Goal: Task Accomplishment & Management: Use online tool/utility

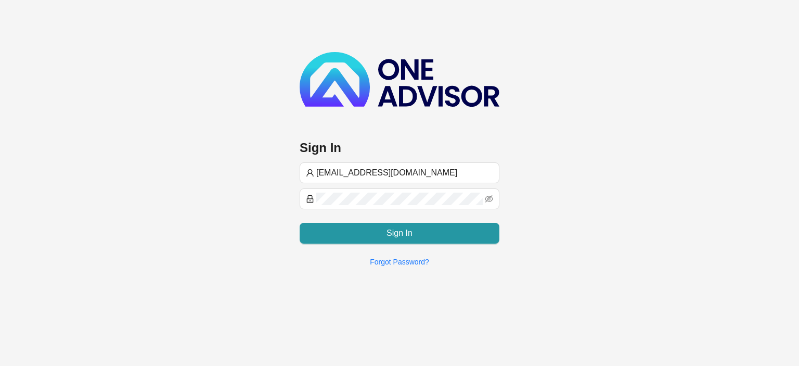
type input "[EMAIL_ADDRESS][DOMAIN_NAME]"
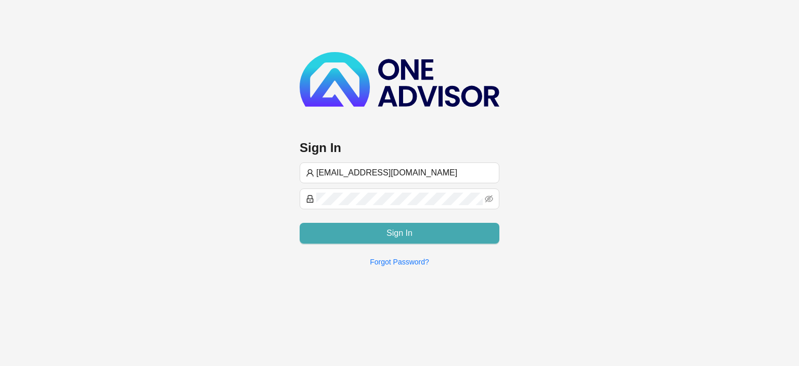
click at [350, 236] on button "Sign In" at bounding box center [400, 233] width 200 height 21
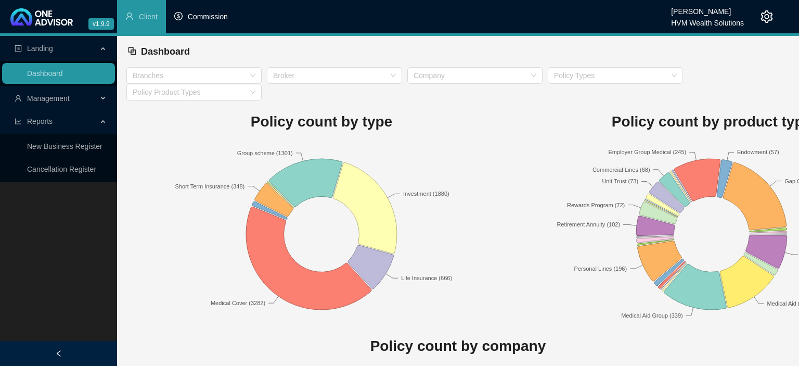
click at [201, 14] on span "Commission" at bounding box center [208, 16] width 40 height 8
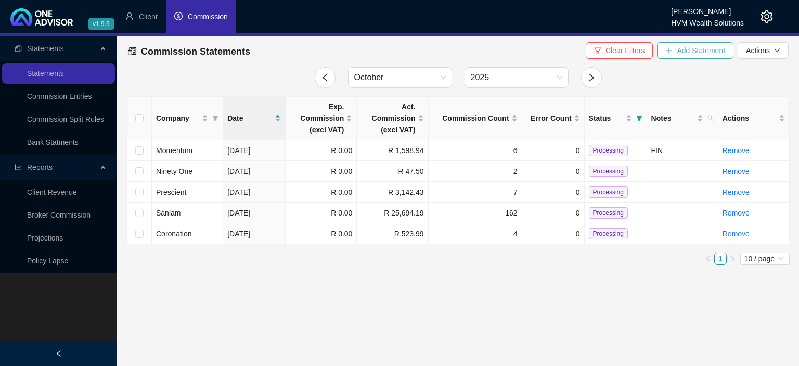
click at [683, 51] on span "Add Statement" at bounding box center [701, 50] width 48 height 11
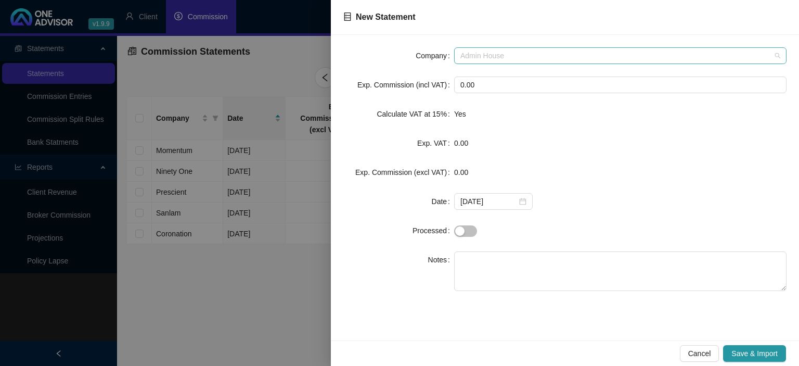
click at [490, 62] on span "Admin House" at bounding box center [620, 56] width 320 height 16
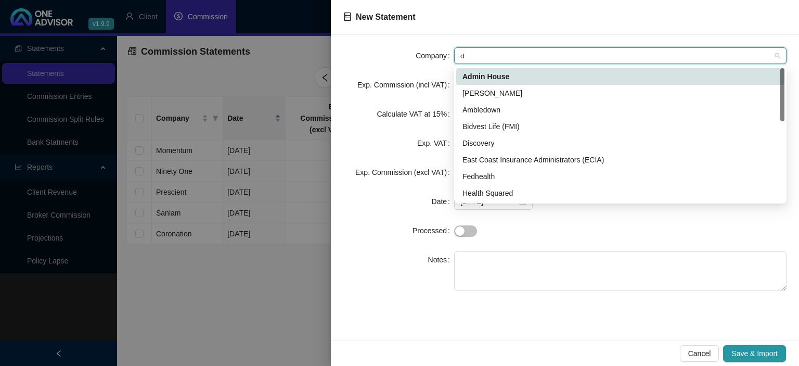
type input "di"
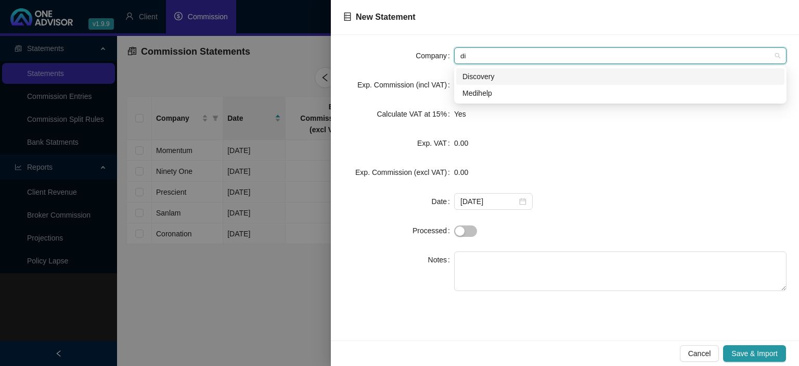
click at [484, 79] on div "Discovery" at bounding box center [620, 76] width 316 height 11
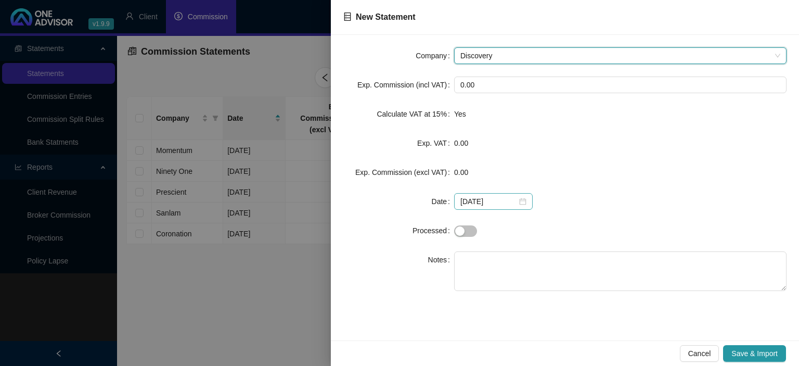
click at [516, 199] on div "[DATE]" at bounding box center [493, 201] width 66 height 11
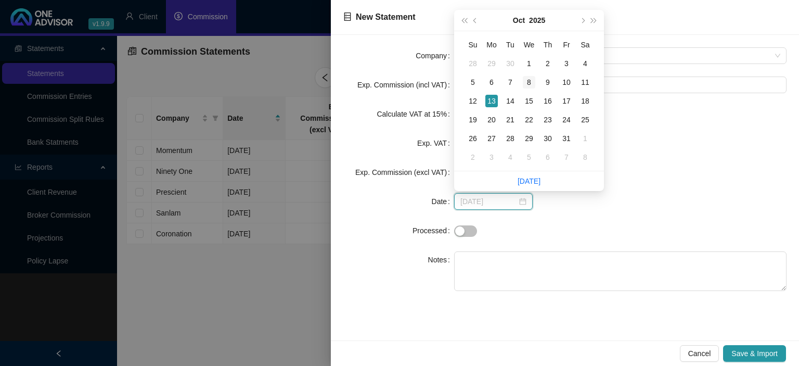
type input "[DATE]"
click at [535, 78] on div "8" at bounding box center [529, 82] width 12 height 12
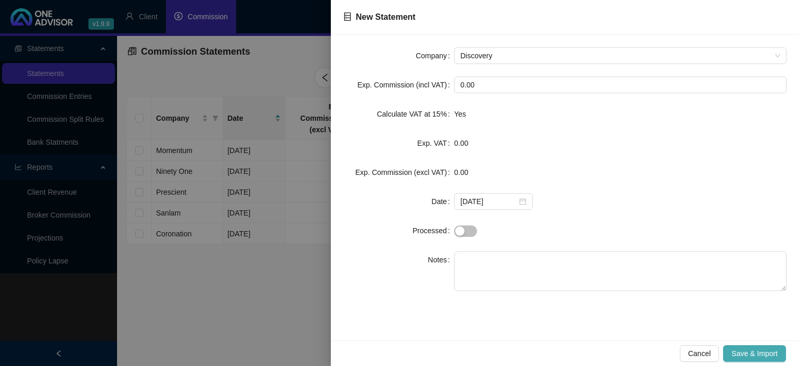
click at [748, 351] on span "Save & Import" at bounding box center [754, 352] width 46 height 11
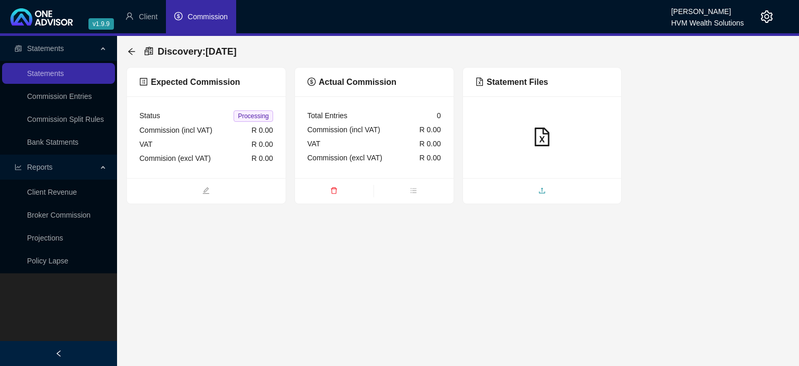
click at [529, 191] on span "upload" at bounding box center [542, 191] width 159 height 11
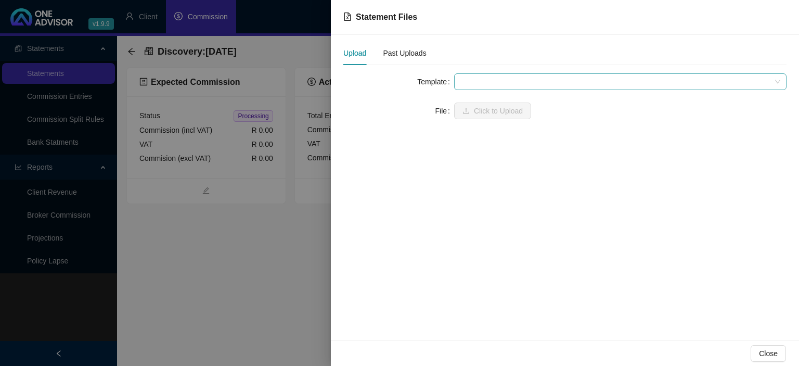
click at [479, 84] on span at bounding box center [620, 82] width 320 height 16
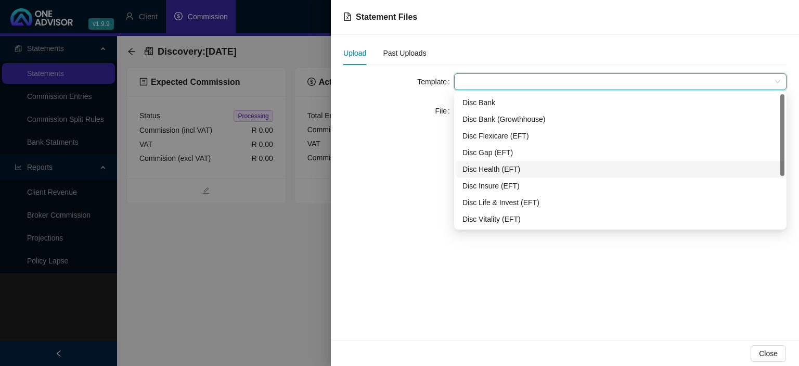
click at [489, 165] on div "Disc Health (EFT)" at bounding box center [620, 168] width 316 height 11
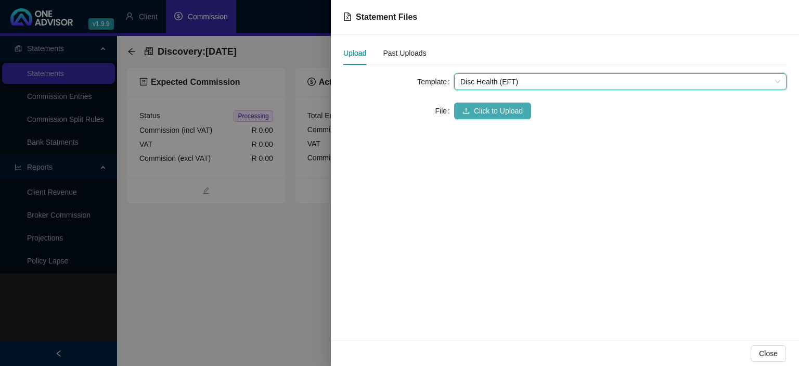
click at [477, 106] on span "Click to Upload" at bounding box center [498, 110] width 49 height 11
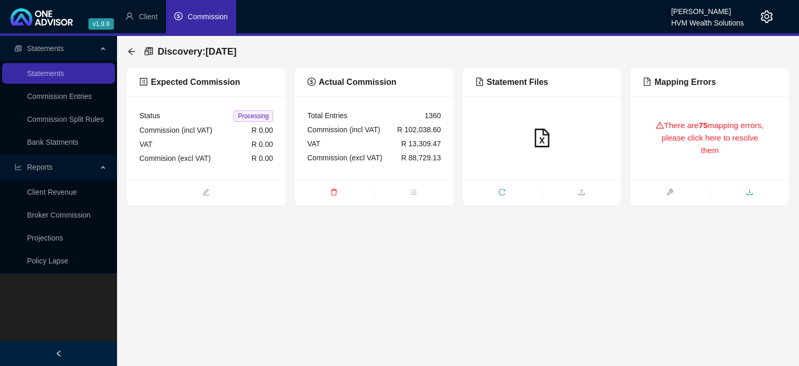
click at [751, 191] on icon "download" at bounding box center [749, 191] width 7 height 7
click at [129, 49] on icon "arrow-left" at bounding box center [131, 51] width 8 height 8
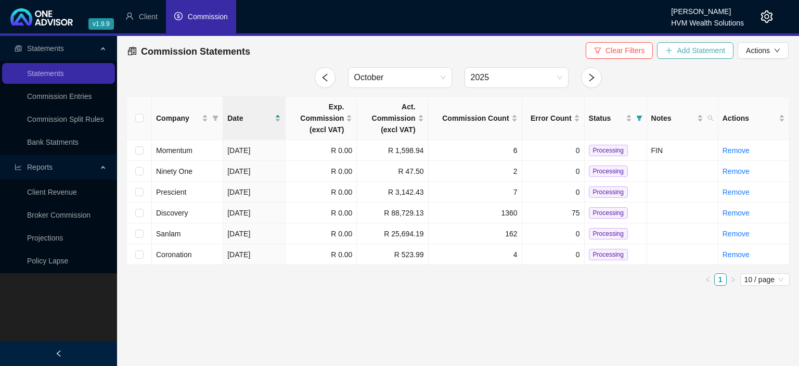
click at [719, 53] on span "Add Statement" at bounding box center [701, 50] width 48 height 11
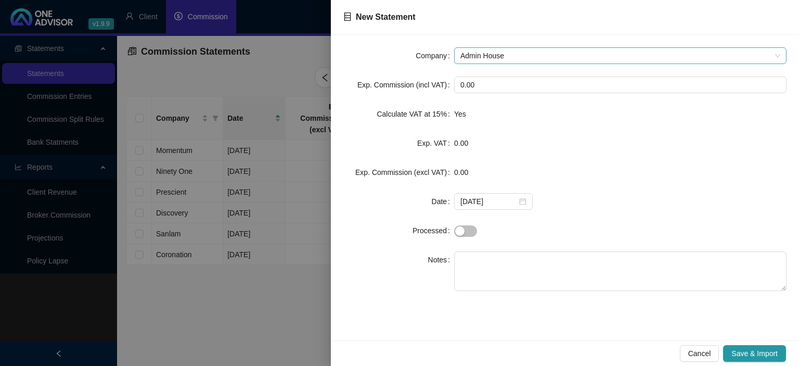
click at [464, 51] on span "Admin House" at bounding box center [620, 56] width 320 height 16
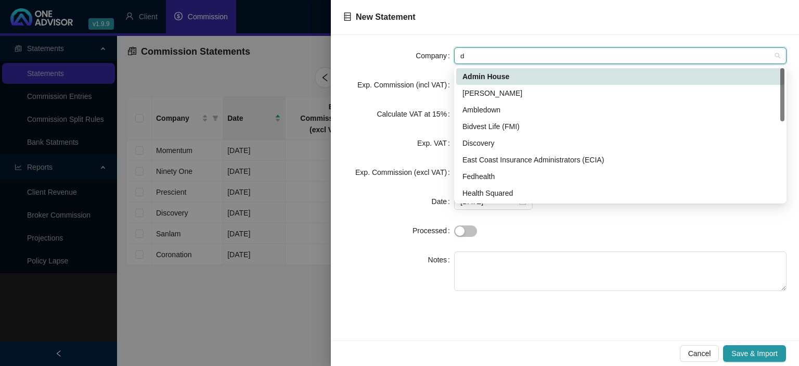
type input "di"
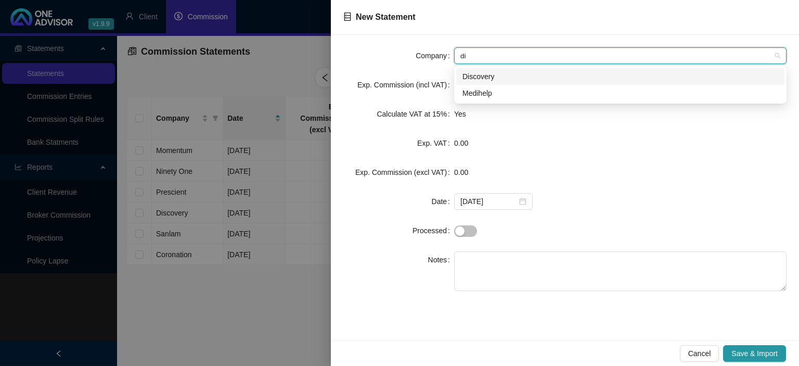
click at [467, 77] on div "Discovery" at bounding box center [620, 76] width 316 height 11
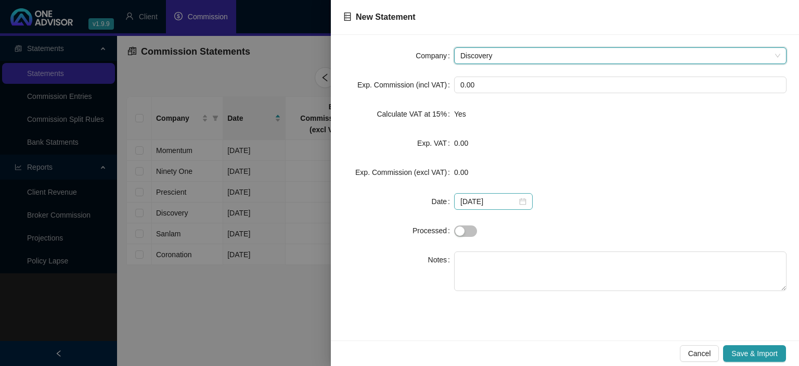
click at [520, 201] on div "[DATE]" at bounding box center [493, 201] width 66 height 11
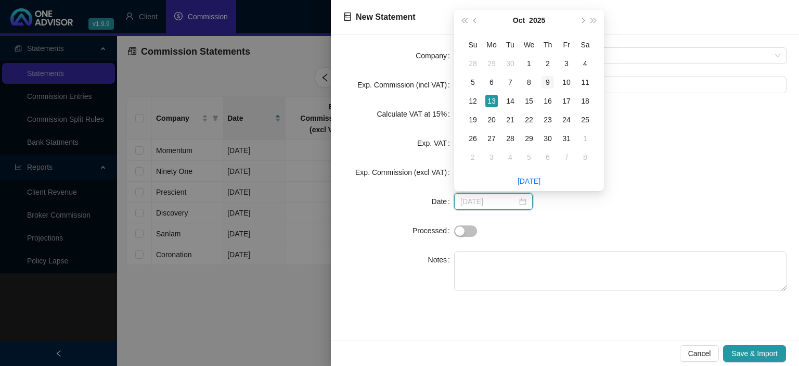
type input "[DATE]"
click at [544, 84] on div "9" at bounding box center [547, 82] width 12 height 12
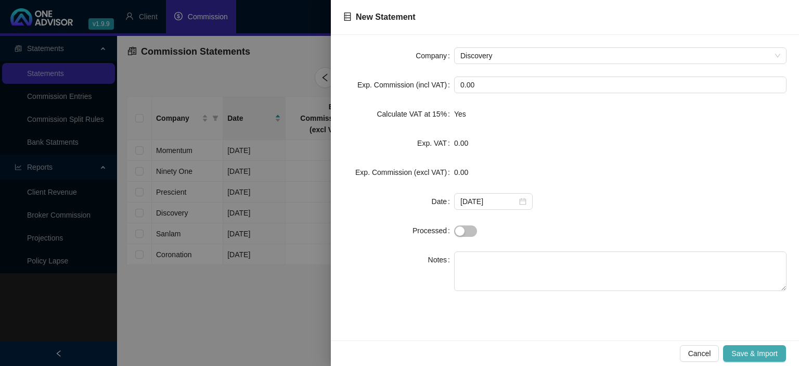
click at [773, 352] on span "Save & Import" at bounding box center [754, 352] width 46 height 11
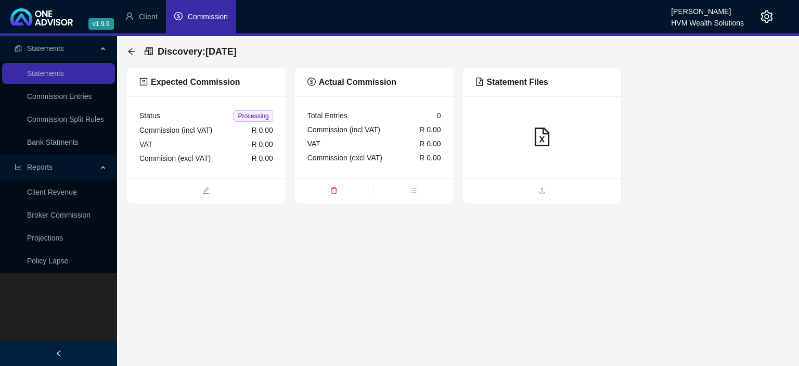
click at [498, 175] on div at bounding box center [542, 137] width 159 height 82
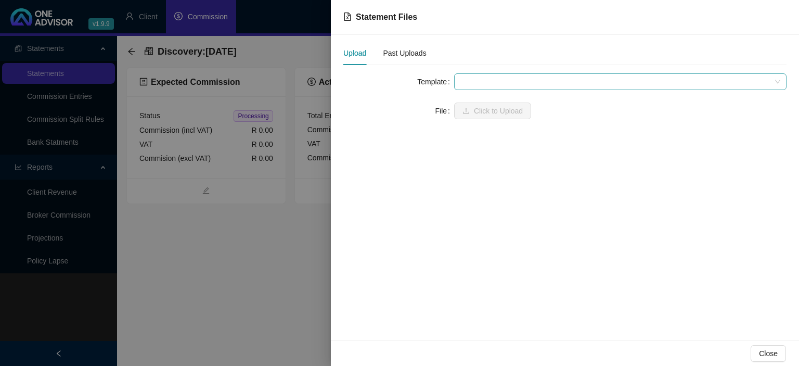
click at [486, 86] on span at bounding box center [620, 82] width 320 height 16
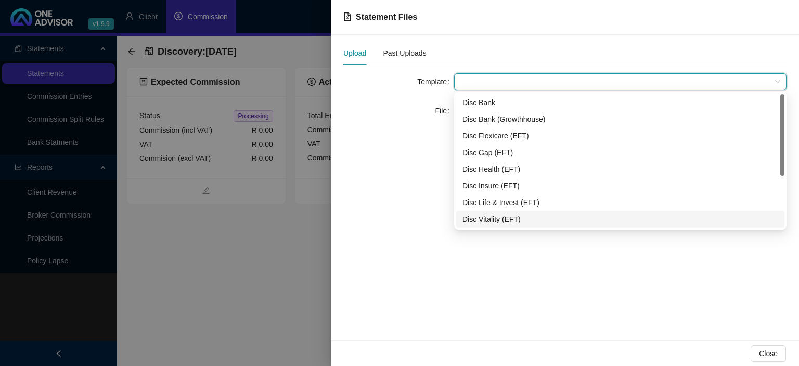
click at [492, 229] on div "c665ca02-0d52-45ea-e504-08d9654d9a94 42156945-8370-451a-c9ac-08d98ef3dd2f 2c78a…" at bounding box center [620, 160] width 332 height 137
click at [488, 213] on div "Disc Vitality (EFT)" at bounding box center [620, 219] width 328 height 17
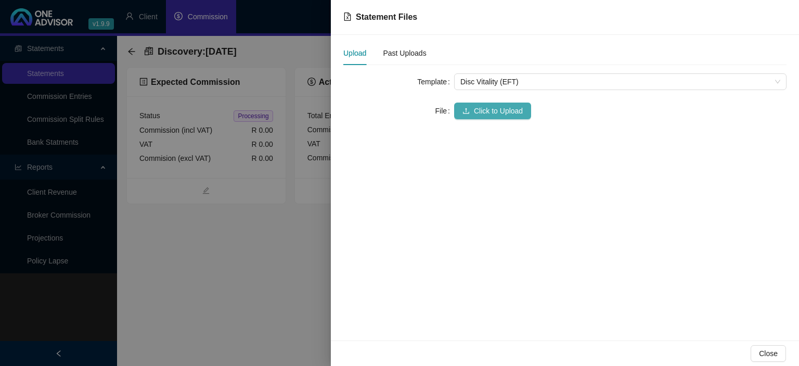
click at [484, 115] on span "Click to Upload" at bounding box center [498, 110] width 49 height 11
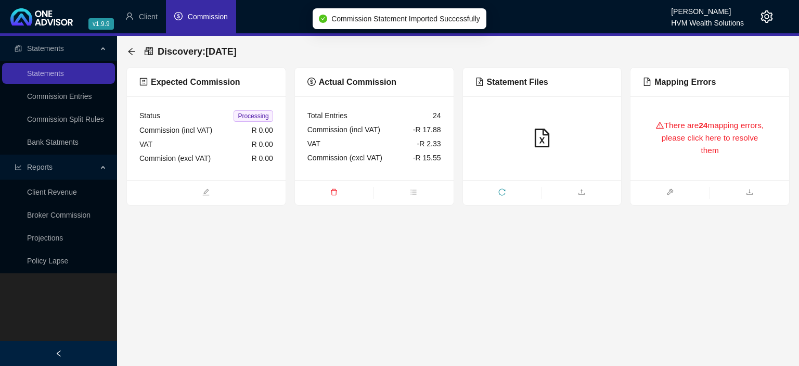
click at [674, 142] on div "There are 24 mapping errors, please click here to resolve them" at bounding box center [710, 138] width 134 height 59
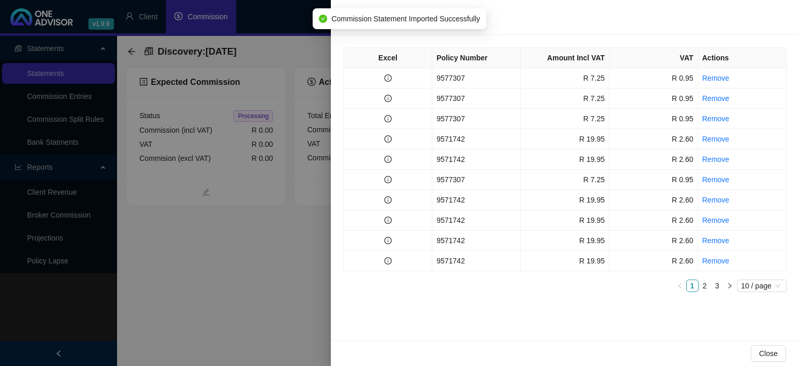
click at [229, 340] on div at bounding box center [399, 183] width 799 height 366
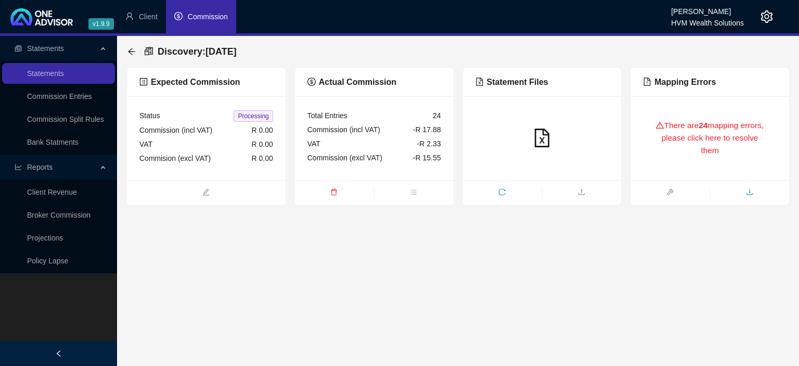
click at [752, 193] on icon "download" at bounding box center [749, 192] width 6 height 6
click at [131, 49] on icon "arrow-left" at bounding box center [131, 51] width 8 height 8
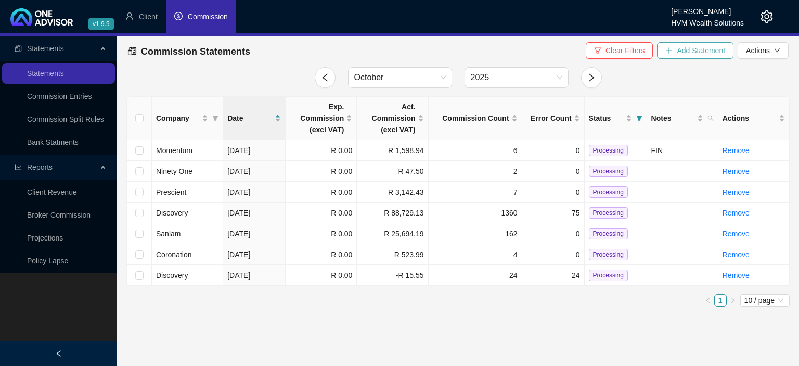
click at [669, 51] on icon "plus" at bounding box center [668, 50] width 7 height 7
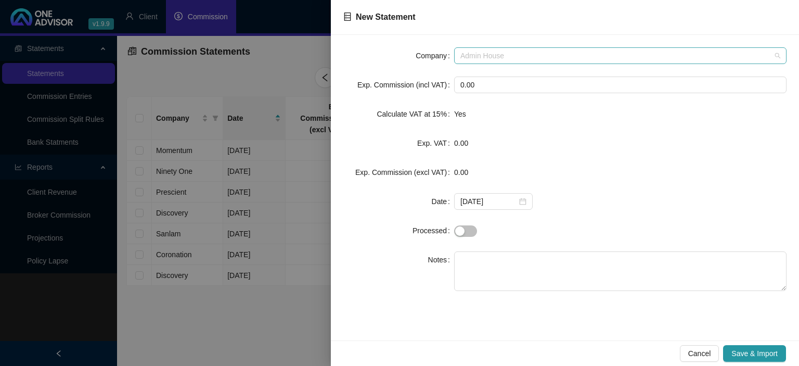
click at [505, 57] on span "Admin House" at bounding box center [620, 56] width 320 height 16
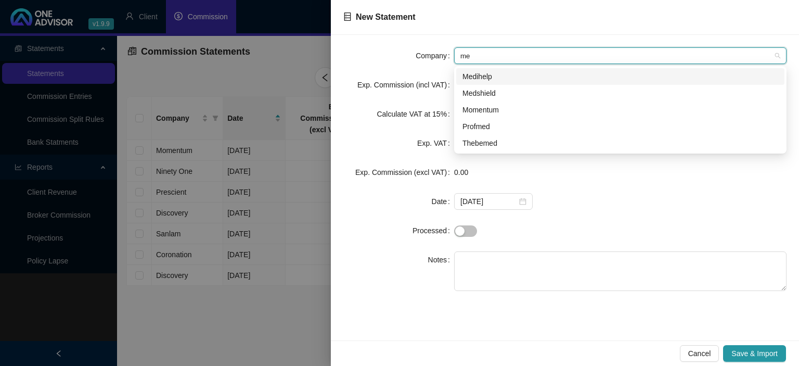
type input "med"
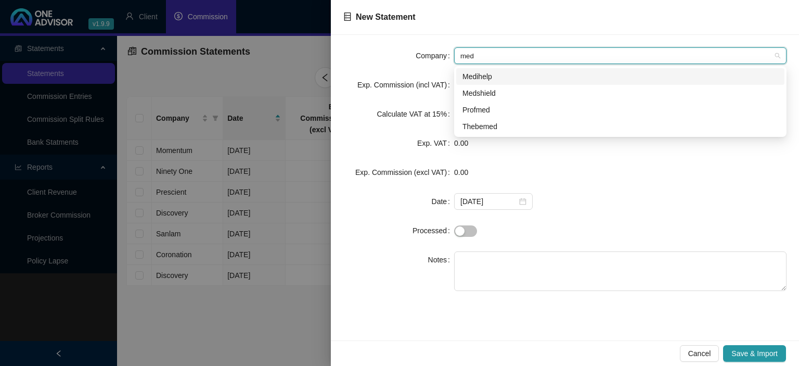
click at [487, 79] on div "Medihelp" at bounding box center [620, 76] width 316 height 11
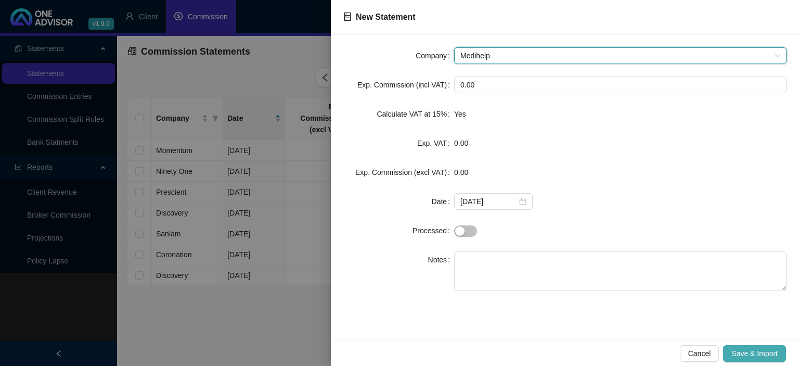
click at [763, 357] on span "Save & Import" at bounding box center [754, 352] width 46 height 11
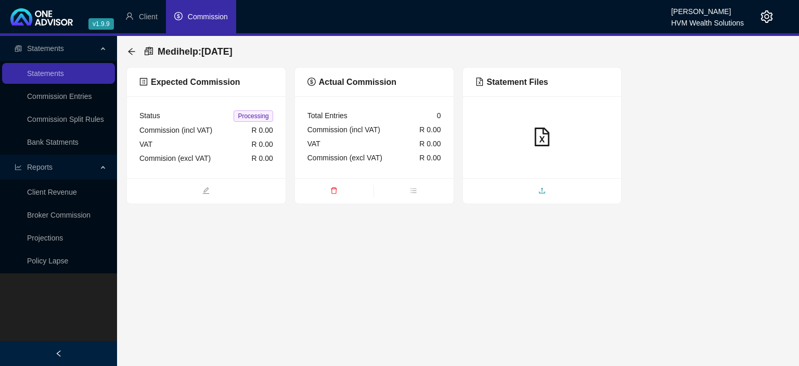
click at [546, 187] on icon "upload" at bounding box center [541, 190] width 7 height 7
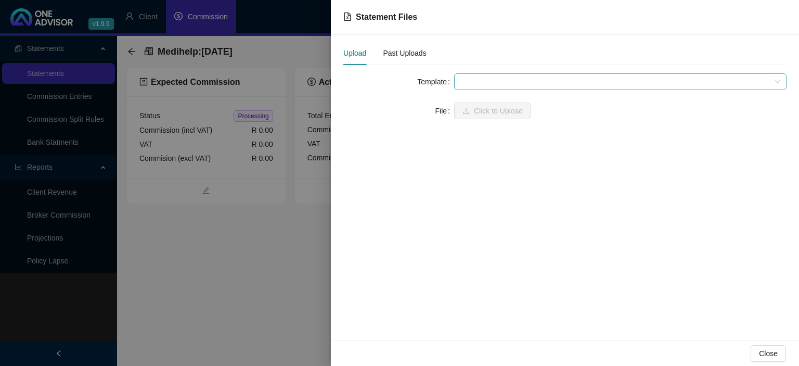
click at [484, 80] on span at bounding box center [620, 82] width 320 height 16
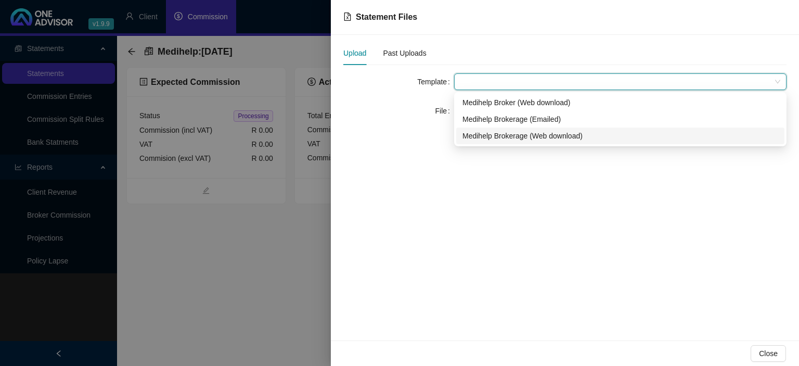
click at [486, 138] on div "Medihelp Brokerage (Web download)" at bounding box center [620, 135] width 316 height 11
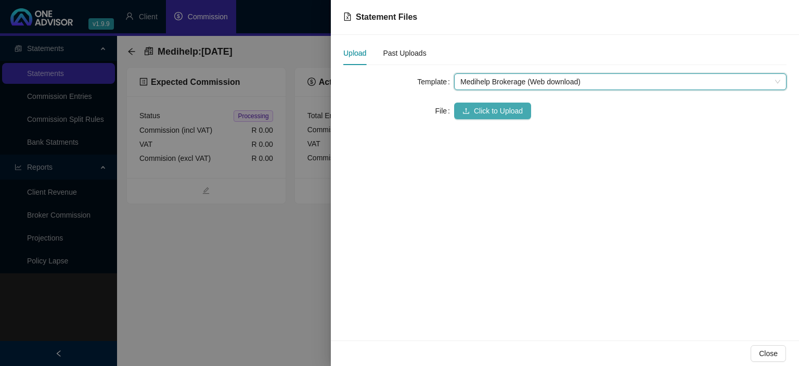
click at [475, 111] on span "Click to Upload" at bounding box center [498, 110] width 49 height 11
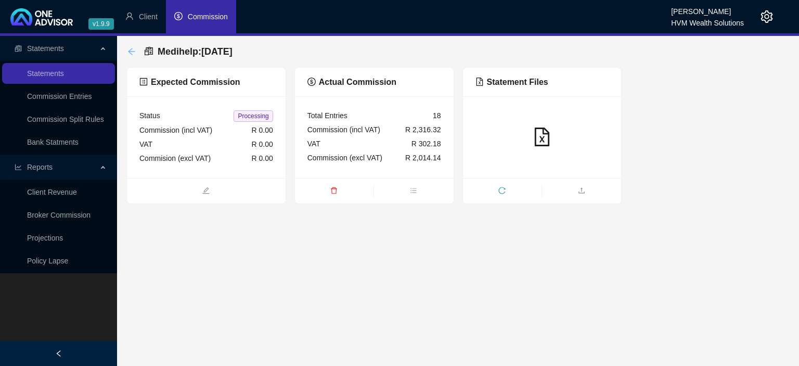
click at [128, 53] on icon "arrow-left" at bounding box center [131, 51] width 8 height 8
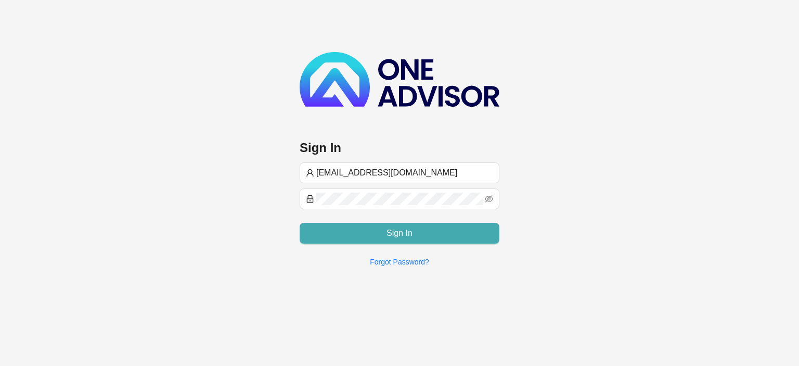
type input "[EMAIL_ADDRESS][DOMAIN_NAME]"
click at [326, 227] on button "Sign In" at bounding box center [400, 233] width 200 height 21
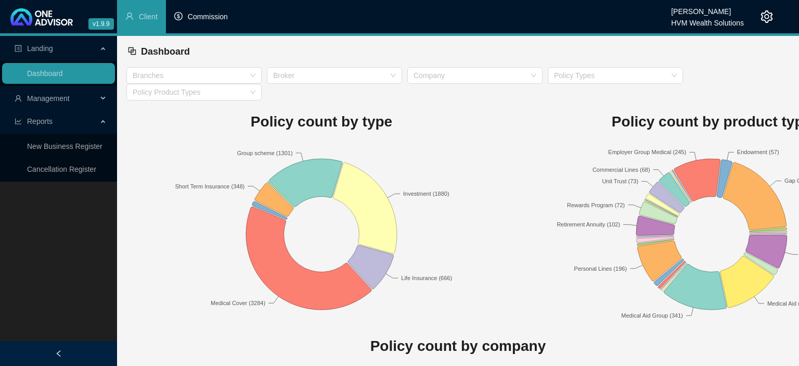
click at [184, 23] on li "Commission" at bounding box center [201, 16] width 70 height 33
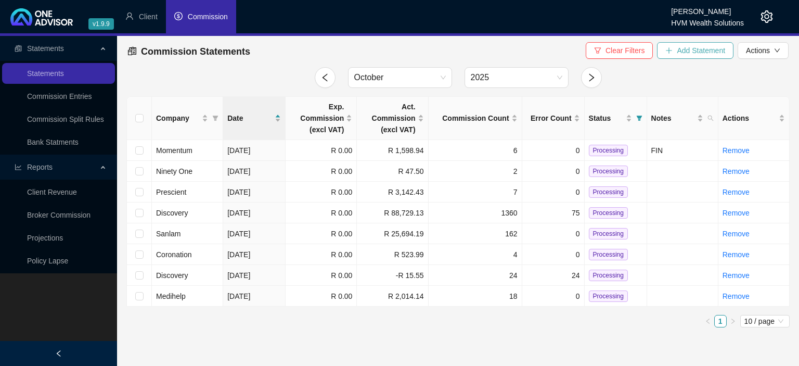
click at [684, 55] on span "Add Statement" at bounding box center [701, 50] width 48 height 11
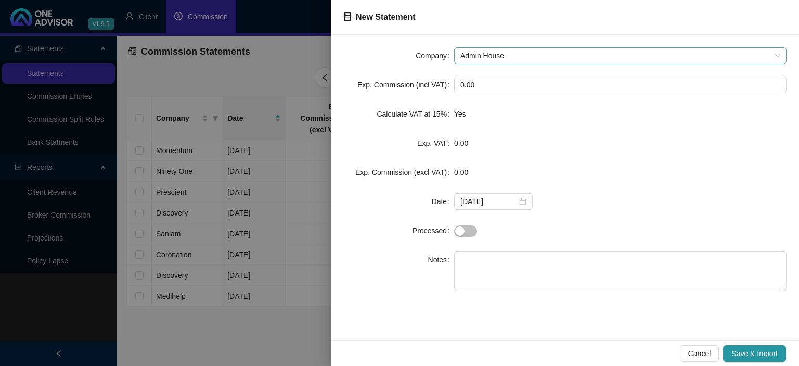
click at [539, 51] on span "Admin House" at bounding box center [620, 56] width 320 height 16
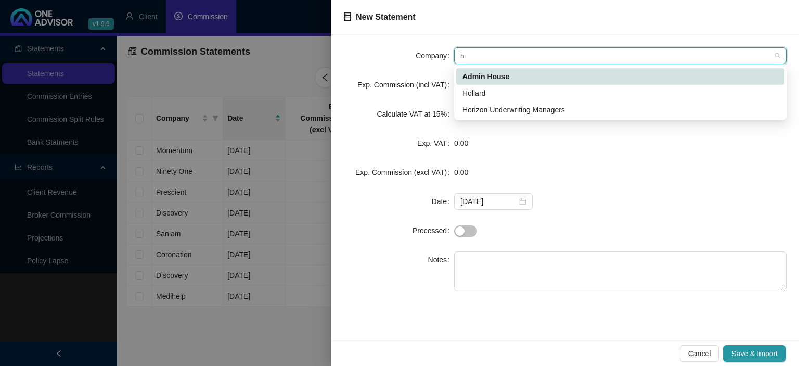
type input "ho"
click at [508, 95] on div "Hollard" at bounding box center [620, 92] width 316 height 11
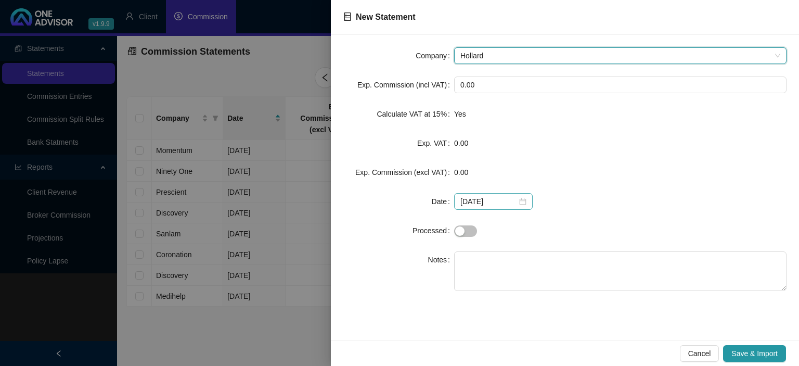
click at [516, 204] on div "[DATE]" at bounding box center [493, 201] width 66 height 11
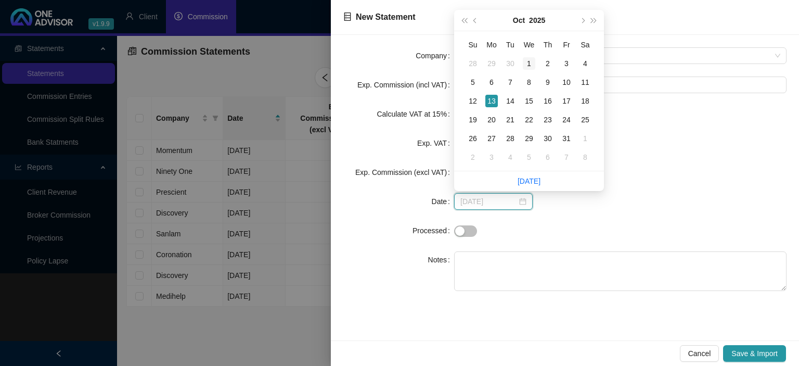
type input "[DATE]"
click at [529, 62] on div "1" at bounding box center [529, 63] width 12 height 12
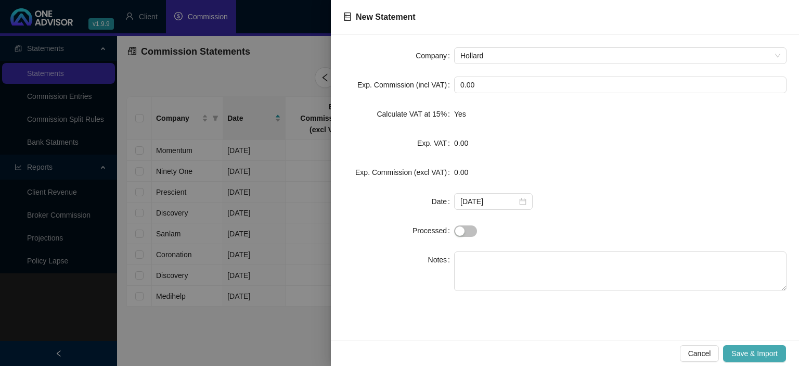
click at [738, 348] on span "Save & Import" at bounding box center [754, 352] width 46 height 11
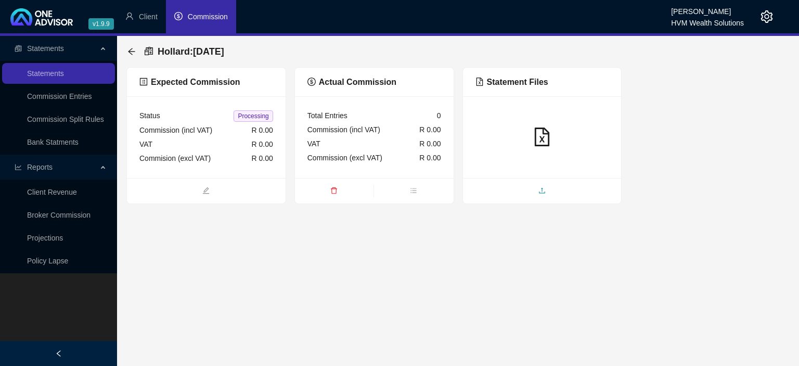
click at [507, 189] on span "upload" at bounding box center [542, 191] width 159 height 11
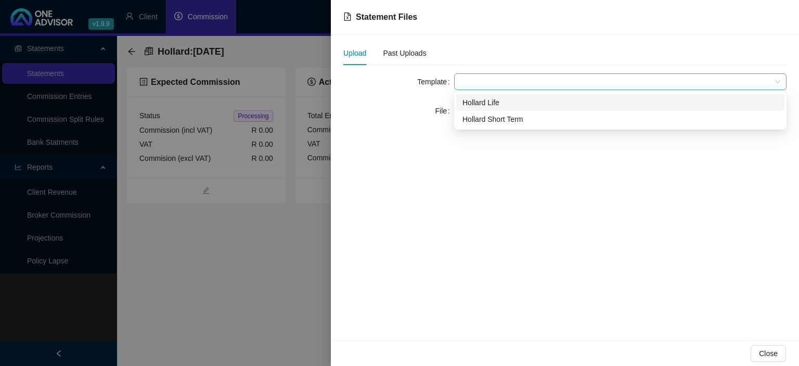
click at [489, 80] on span at bounding box center [620, 82] width 320 height 16
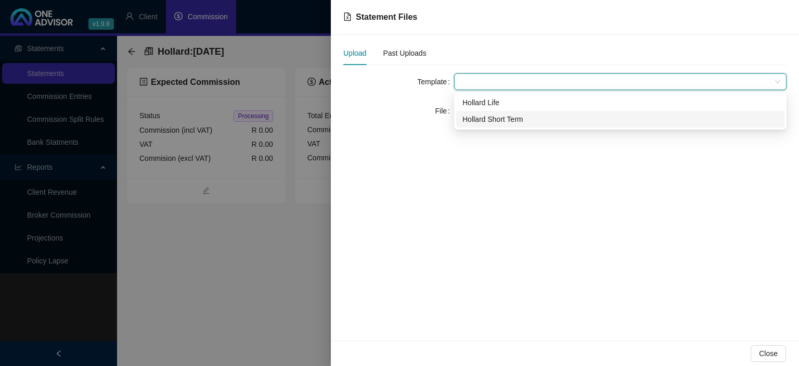
click at [488, 115] on div "Hollard Short Term" at bounding box center [620, 118] width 316 height 11
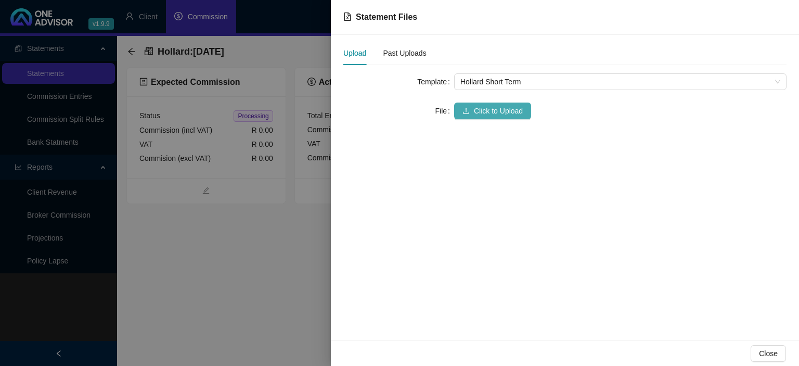
click at [488, 105] on button "Click to Upload" at bounding box center [492, 110] width 77 height 17
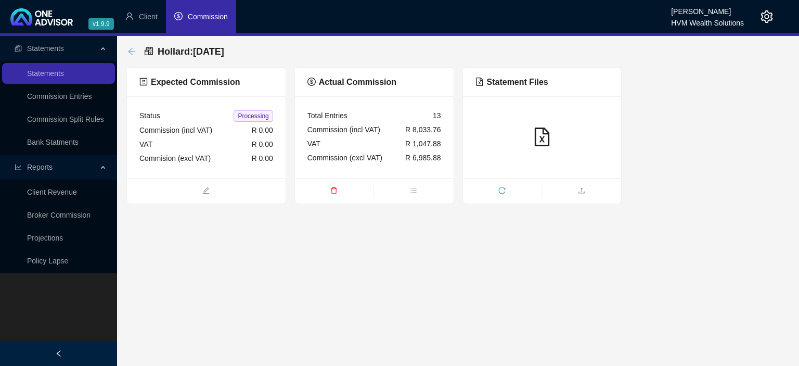
click at [130, 51] on icon "arrow-left" at bounding box center [131, 51] width 7 height 7
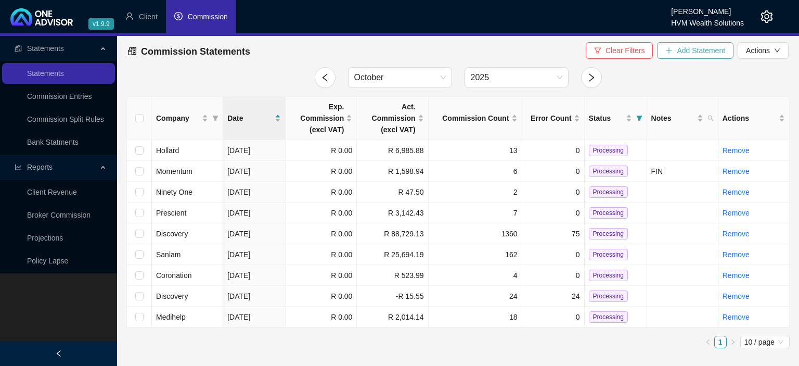
click at [686, 56] on span "Add Statement" at bounding box center [701, 50] width 48 height 11
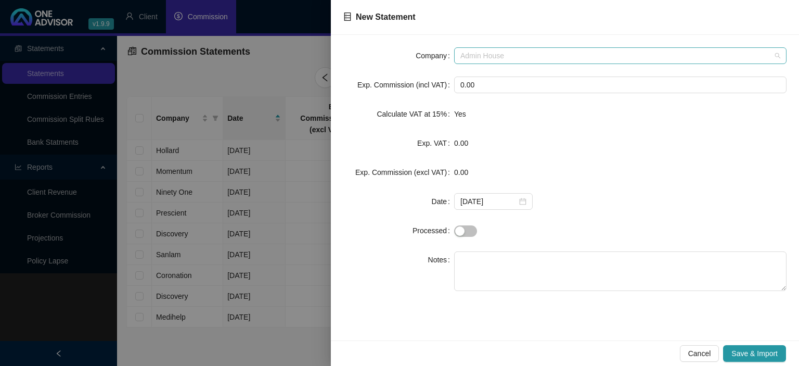
click at [504, 57] on span "Admin House" at bounding box center [620, 56] width 320 height 16
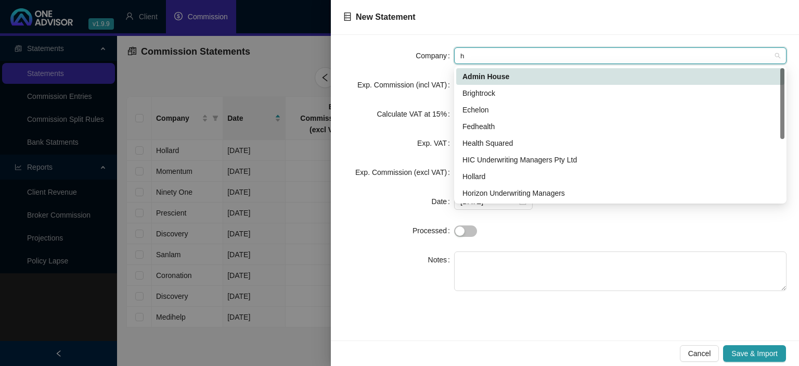
type input "ho"
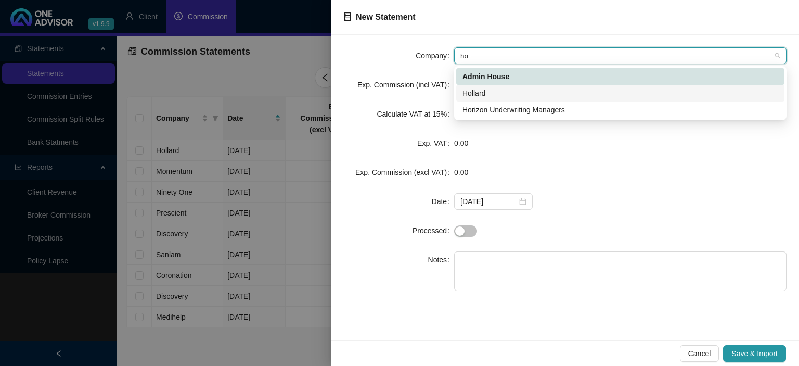
click at [482, 97] on div "Hollard" at bounding box center [620, 92] width 316 height 11
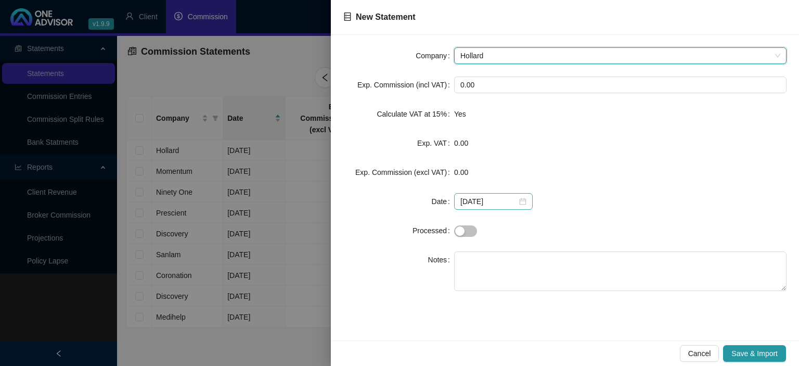
click at [516, 197] on div "[DATE]" at bounding box center [493, 201] width 66 height 11
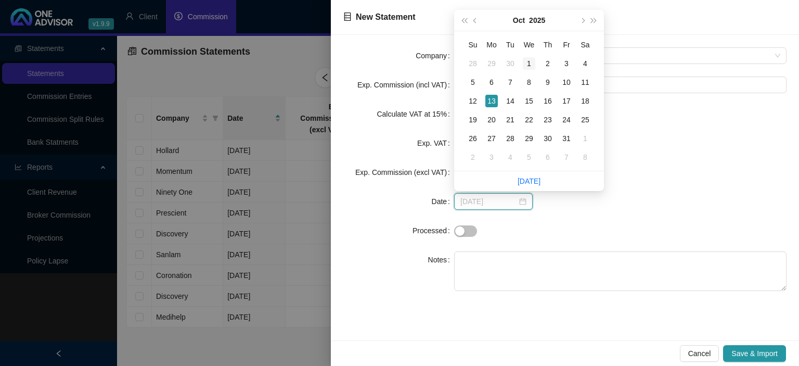
type input "[DATE]"
click at [526, 59] on div "1" at bounding box center [529, 63] width 12 height 12
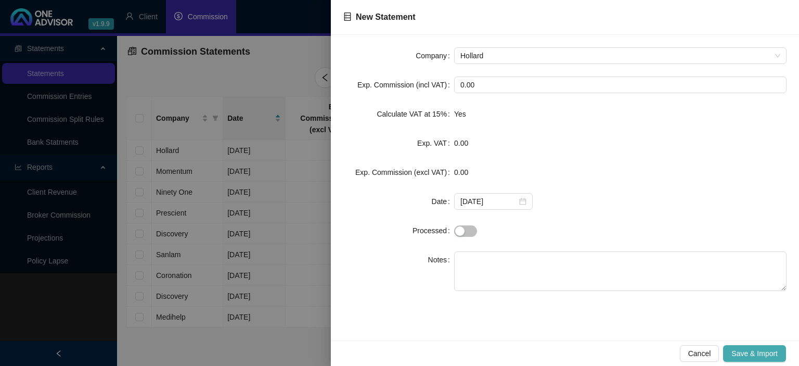
click at [742, 359] on button "Save & Import" at bounding box center [754, 353] width 63 height 17
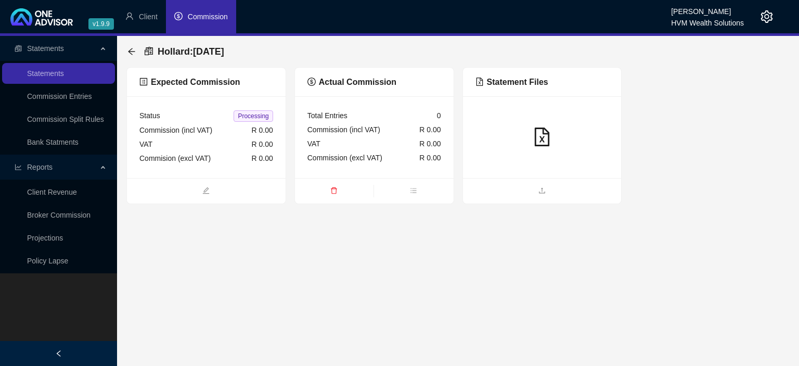
click at [513, 178] on ul at bounding box center [542, 190] width 159 height 25
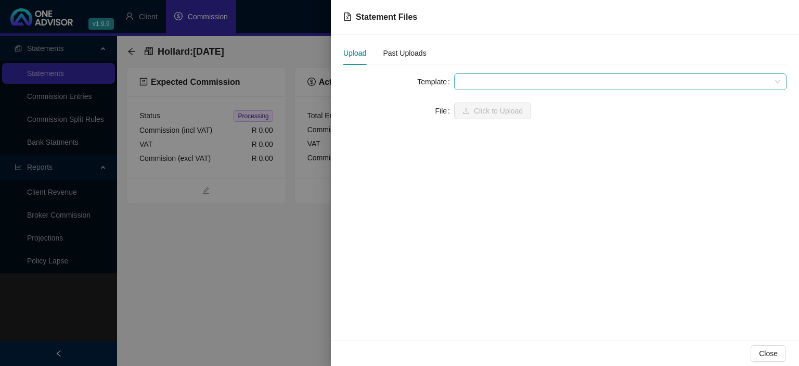
click at [478, 87] on span at bounding box center [620, 82] width 320 height 16
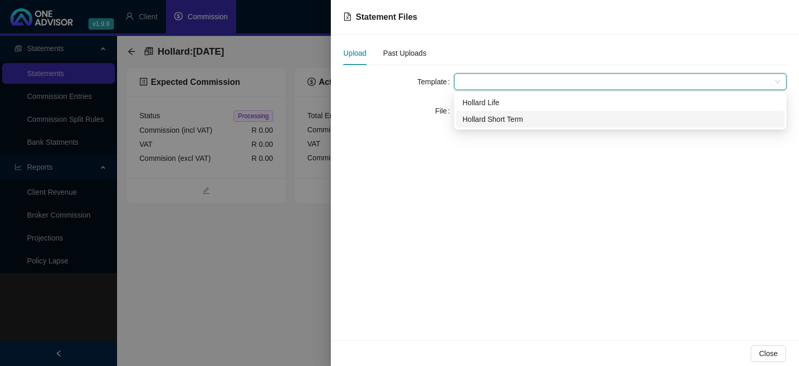
click at [480, 121] on div "Hollard Short Term" at bounding box center [620, 118] width 316 height 11
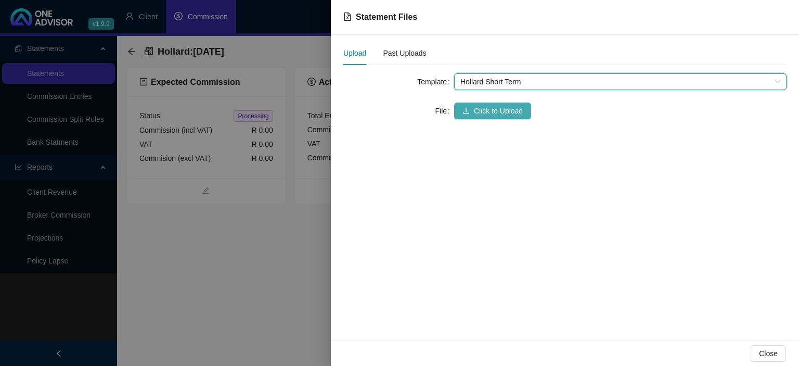
click at [478, 113] on span "Click to Upload" at bounding box center [498, 110] width 49 height 11
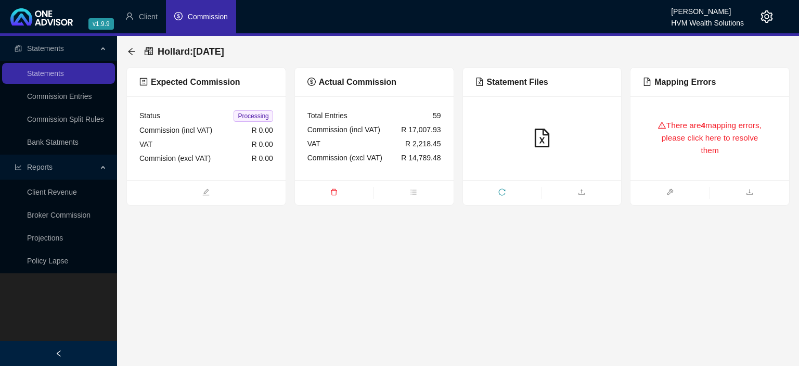
click at [698, 150] on div "There are 4 mapping errors, please click here to resolve them" at bounding box center [710, 138] width 134 height 59
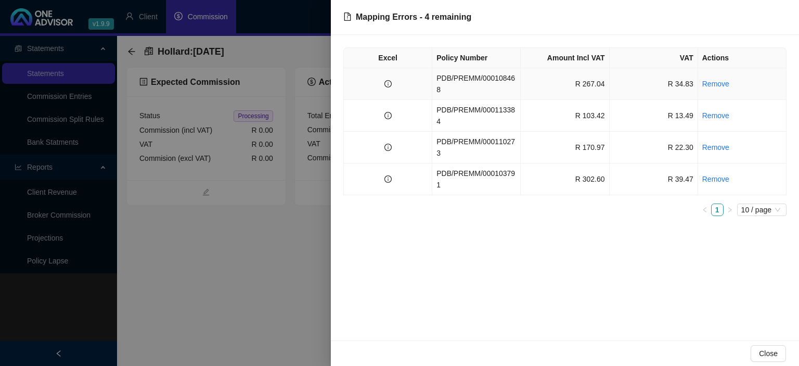
click at [538, 80] on td "R 267.04" at bounding box center [565, 84] width 88 height 32
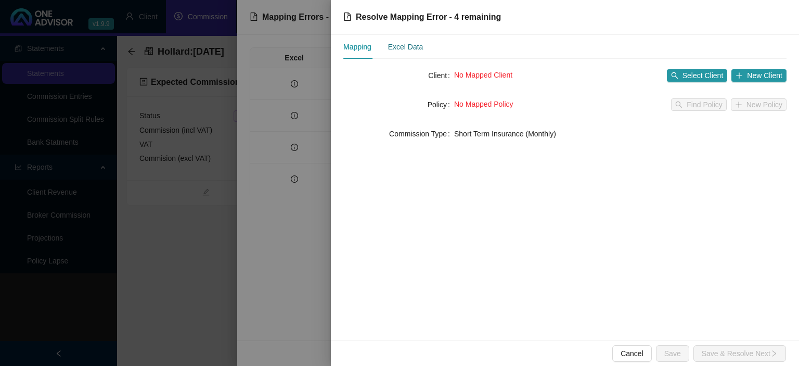
click at [410, 49] on div "Excel Data" at bounding box center [405, 46] width 35 height 11
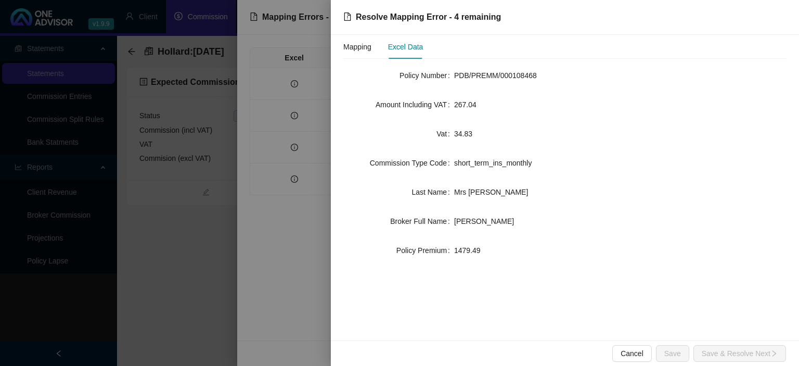
click at [189, 305] on div at bounding box center [399, 183] width 799 height 366
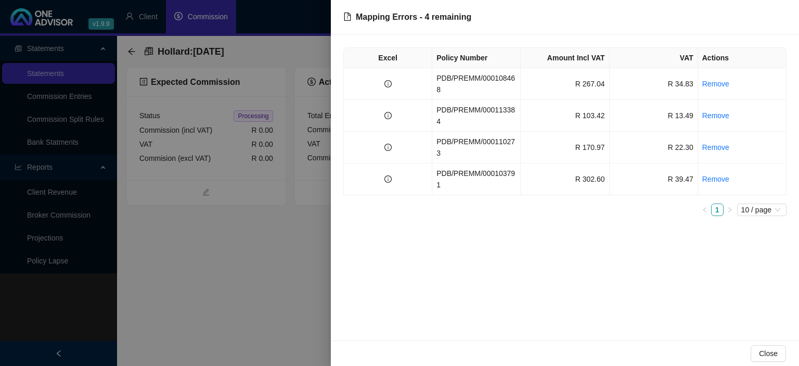
click at [189, 305] on div at bounding box center [399, 183] width 799 height 366
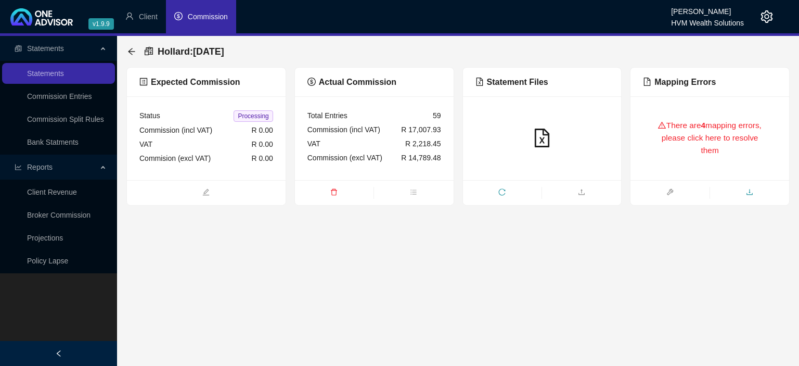
click at [750, 196] on icon "download" at bounding box center [749, 191] width 7 height 7
click at [134, 55] on icon "arrow-left" at bounding box center [131, 51] width 8 height 8
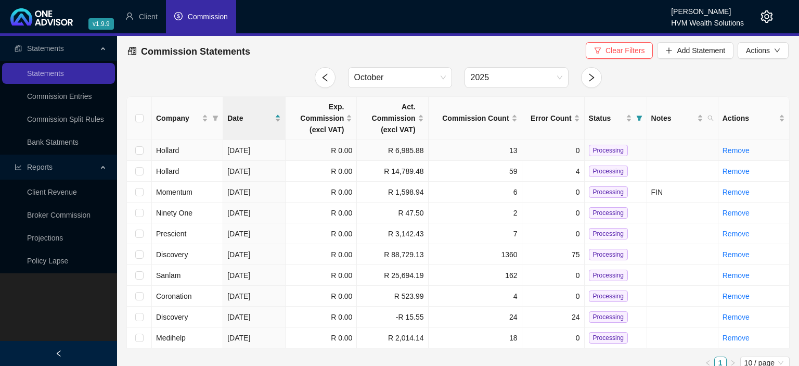
click at [391, 153] on td "R 6,985.88" at bounding box center [392, 150] width 71 height 21
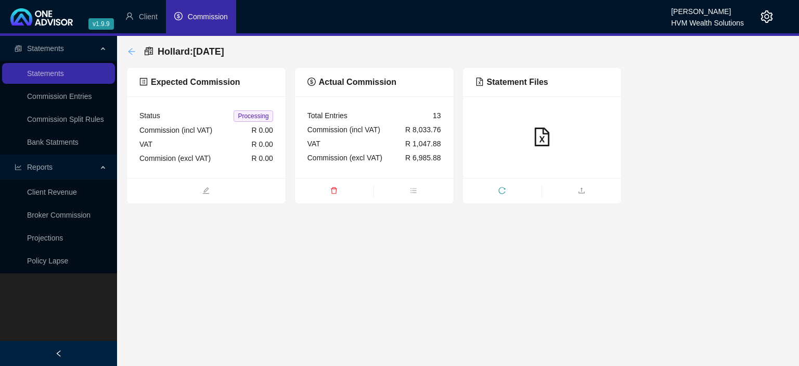
click at [134, 50] on icon "arrow-left" at bounding box center [131, 51] width 8 height 8
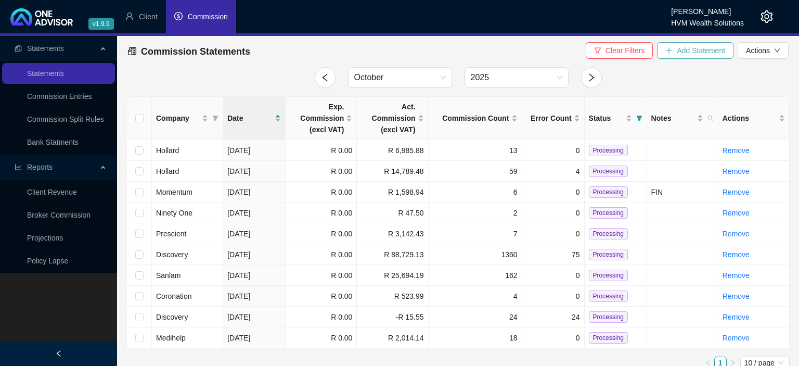
click at [688, 53] on span "Add Statement" at bounding box center [701, 50] width 48 height 11
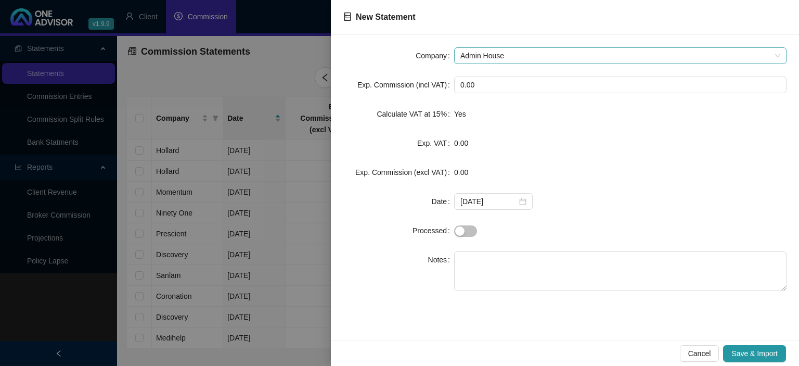
click at [515, 54] on span "Admin House" at bounding box center [620, 56] width 320 height 16
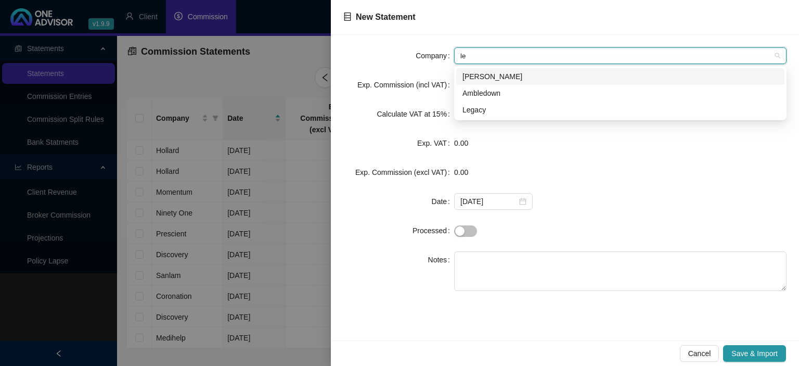
type input "leg"
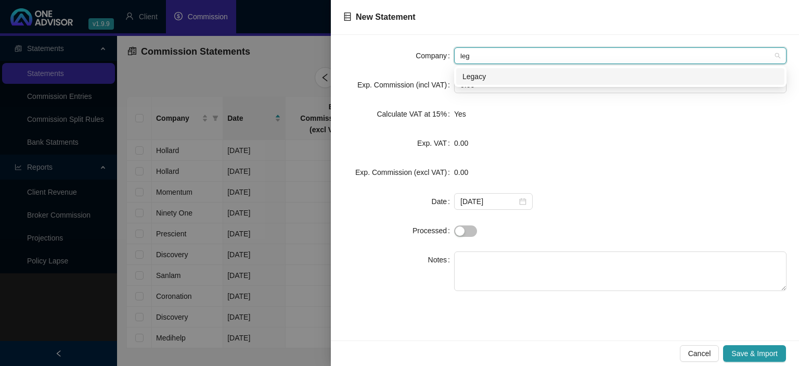
click at [473, 79] on div "Legacy" at bounding box center [620, 76] width 316 height 11
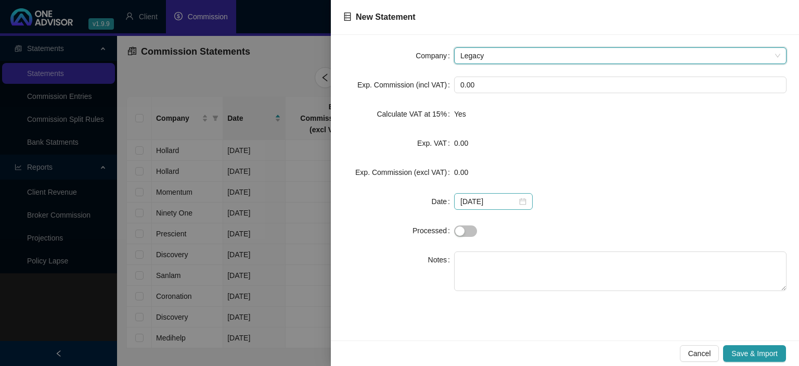
click at [519, 201] on div "[DATE]" at bounding box center [493, 201] width 66 height 11
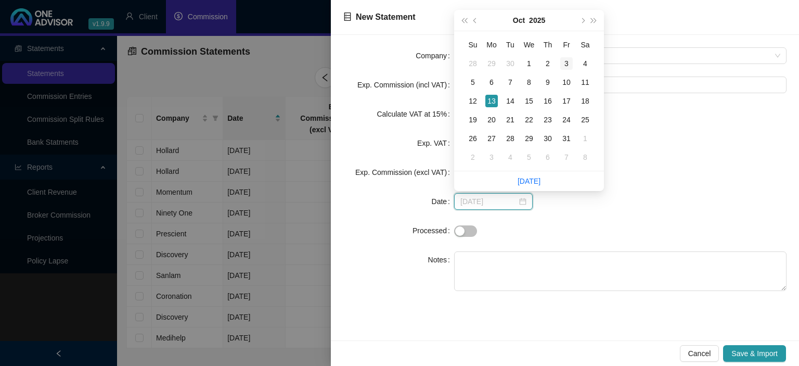
type input "[DATE]"
click at [565, 57] on div "3" at bounding box center [566, 63] width 12 height 12
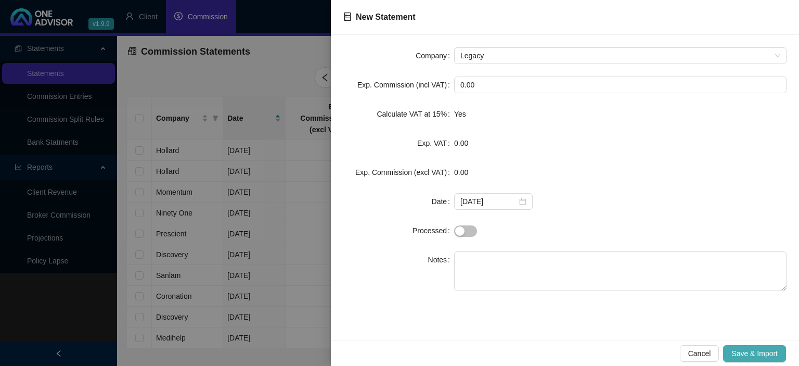
click at [774, 351] on span "Save & Import" at bounding box center [754, 352] width 46 height 11
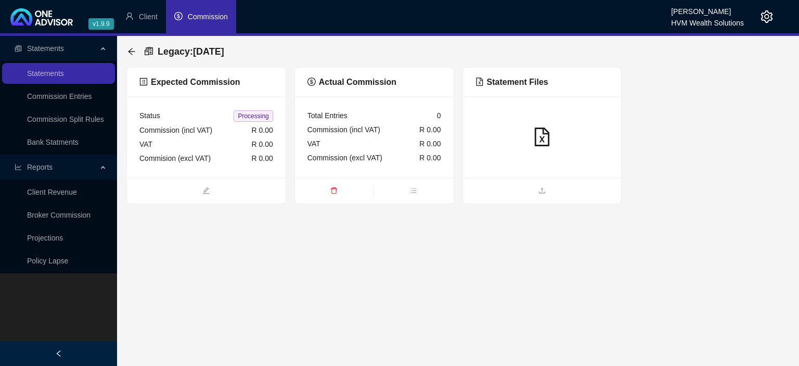
click at [525, 203] on ul at bounding box center [542, 190] width 159 height 25
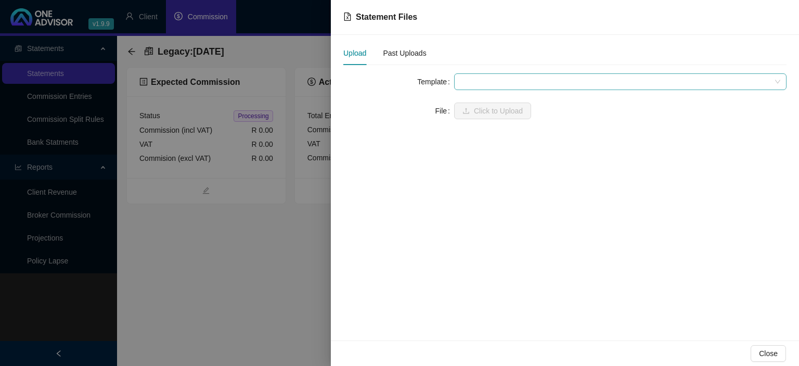
click at [524, 86] on span at bounding box center [620, 82] width 320 height 16
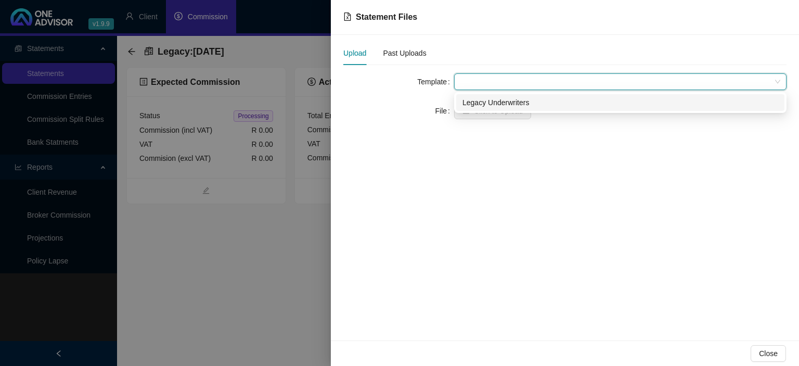
click at [515, 105] on div "Legacy Underwriters" at bounding box center [620, 102] width 316 height 11
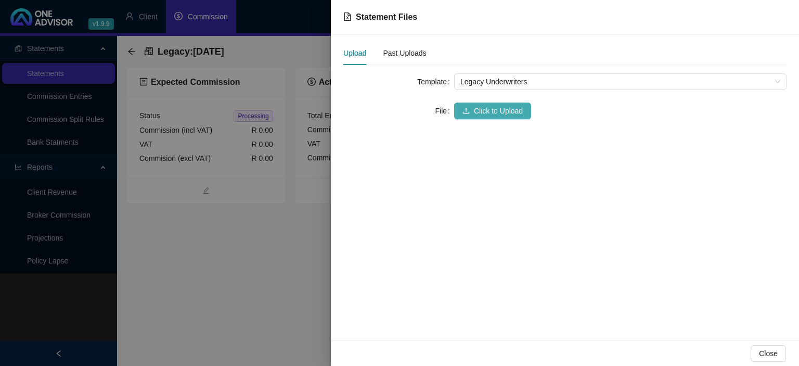
click at [505, 110] on span "Click to Upload" at bounding box center [498, 110] width 49 height 11
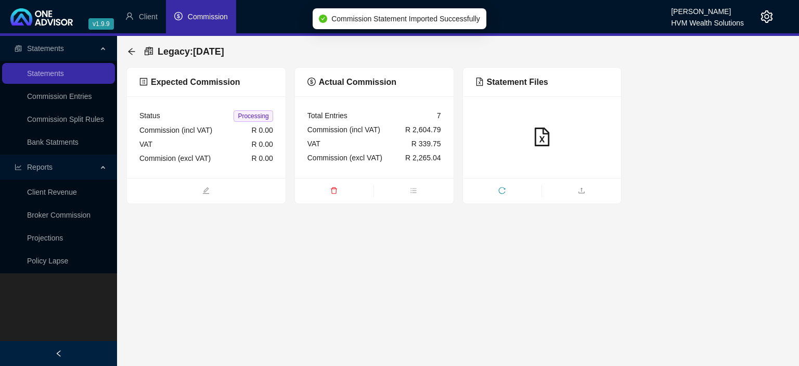
click at [529, 174] on div at bounding box center [542, 137] width 159 height 82
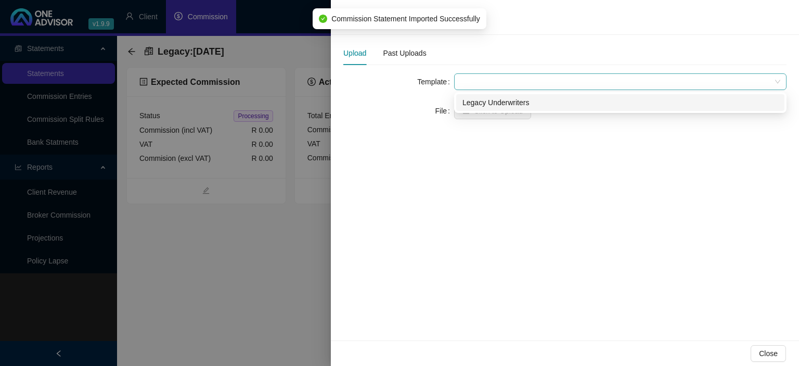
click at [488, 76] on span at bounding box center [620, 82] width 320 height 16
click at [492, 108] on div "Legacy Underwriters" at bounding box center [620, 102] width 328 height 17
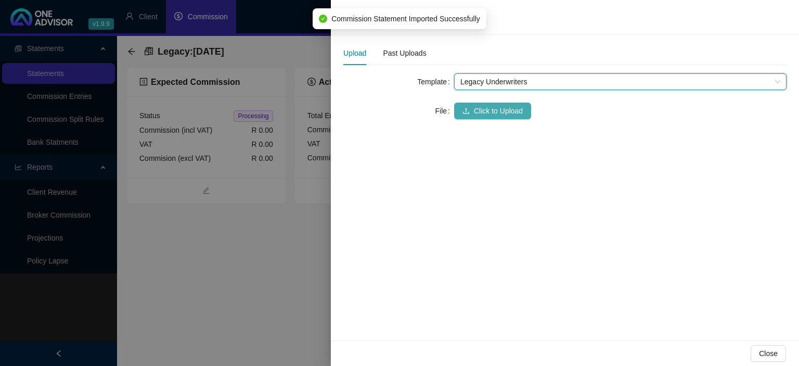
click at [488, 110] on span "Click to Upload" at bounding box center [498, 110] width 49 height 11
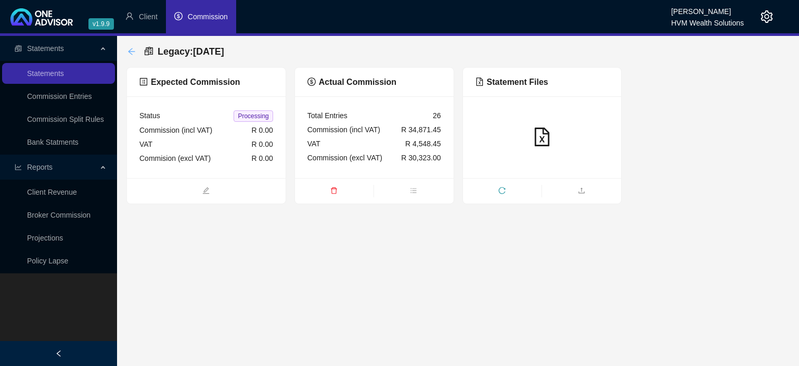
click at [132, 49] on icon "arrow-left" at bounding box center [131, 51] width 8 height 8
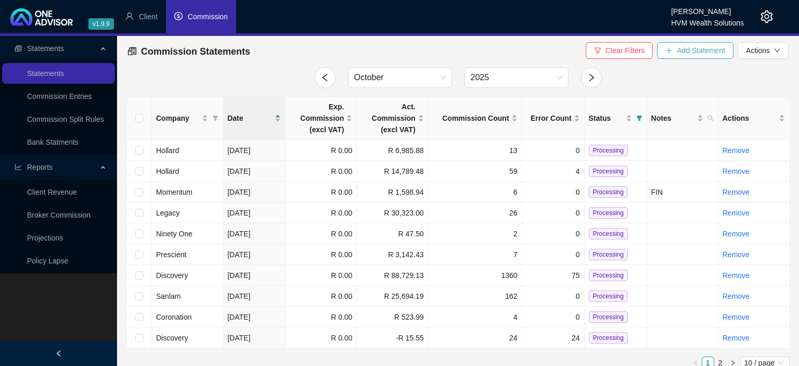
click at [696, 48] on span "Add Statement" at bounding box center [701, 50] width 48 height 11
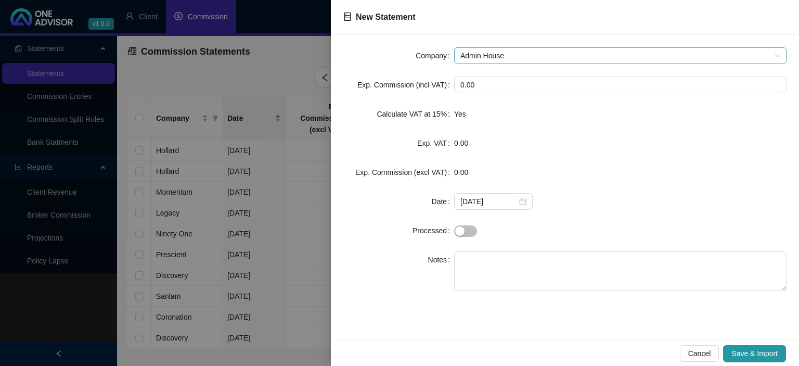
click at [501, 53] on span "Admin House" at bounding box center [620, 56] width 320 height 16
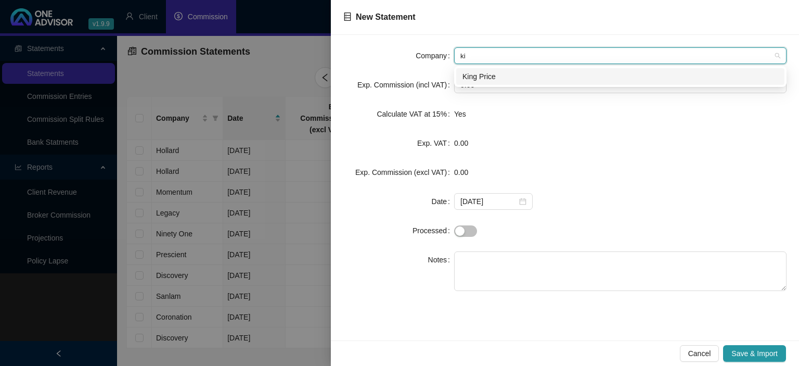
type input "kin"
click at [483, 71] on div "King Price" at bounding box center [620, 76] width 328 height 17
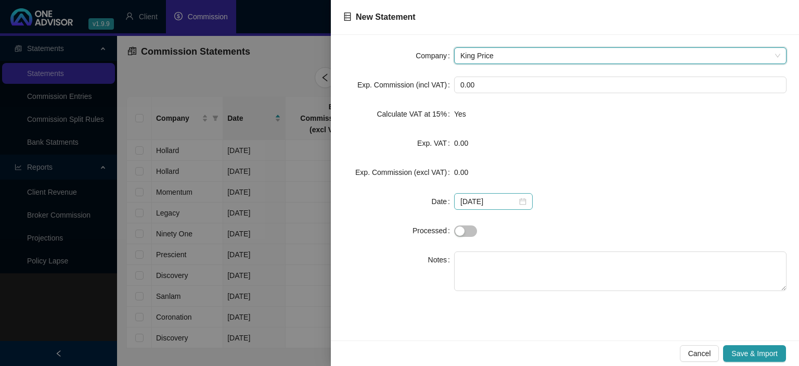
click at [520, 201] on div "[DATE]" at bounding box center [493, 201] width 66 height 11
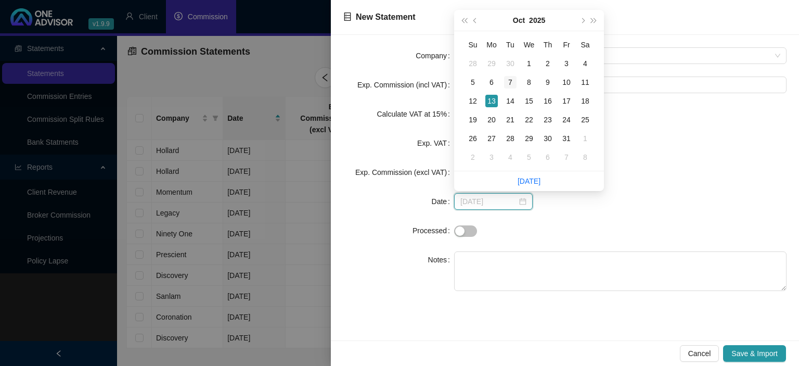
type input "[DATE]"
click at [512, 81] on div "7" at bounding box center [510, 82] width 12 height 12
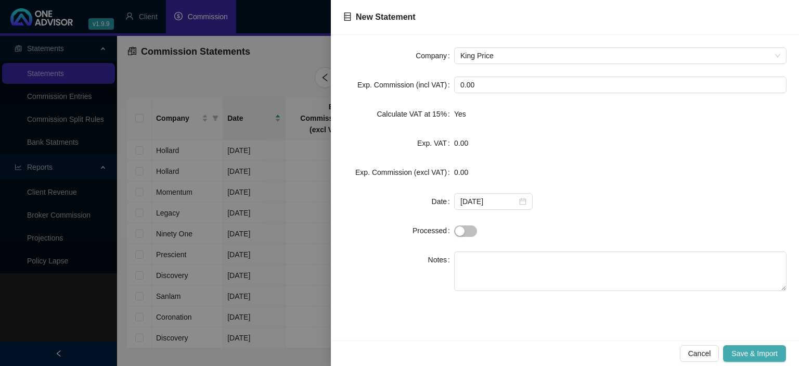
click at [735, 346] on button "Save & Import" at bounding box center [754, 353] width 63 height 17
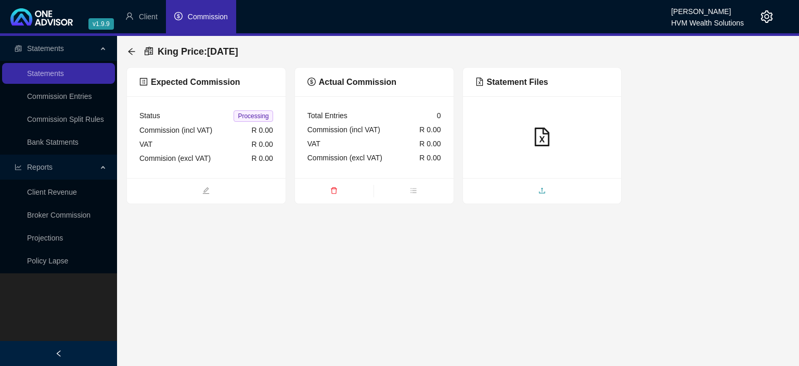
click at [528, 189] on span "upload" at bounding box center [542, 191] width 159 height 11
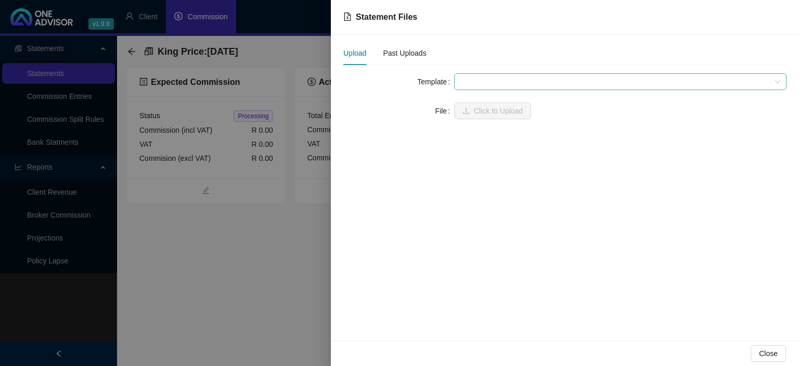
click at [480, 82] on span at bounding box center [620, 82] width 320 height 16
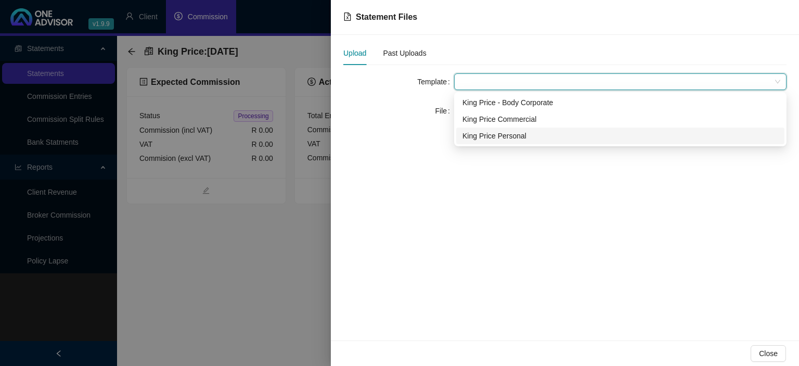
click at [482, 133] on div "King Price Personal" at bounding box center [620, 135] width 316 height 11
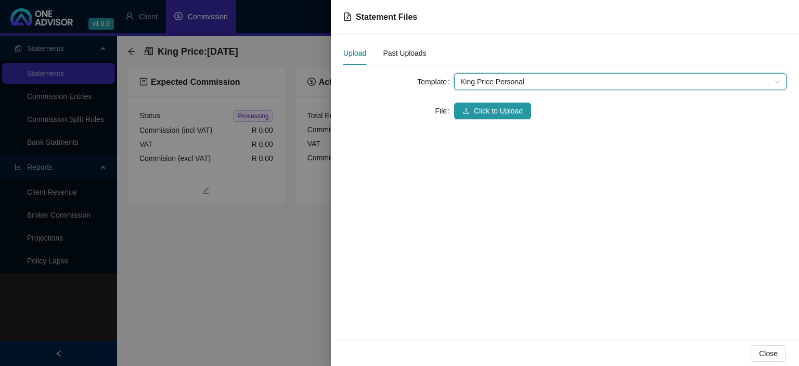
click at [482, 123] on div "Template King Price Personal King Price Personal File Click to Upload" at bounding box center [564, 102] width 443 height 58
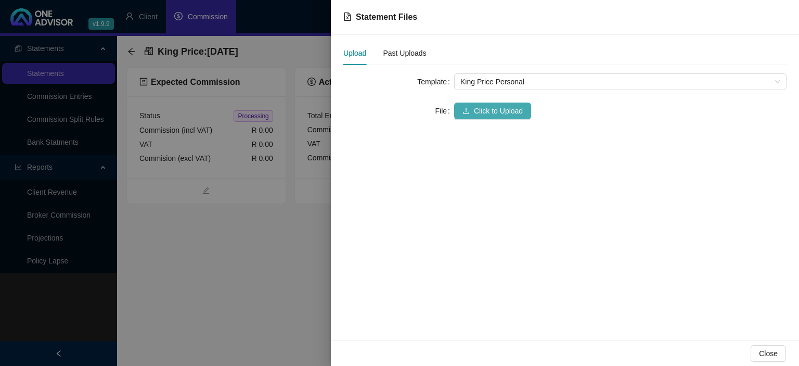
click at [482, 116] on span "Click to Upload" at bounding box center [498, 110] width 49 height 11
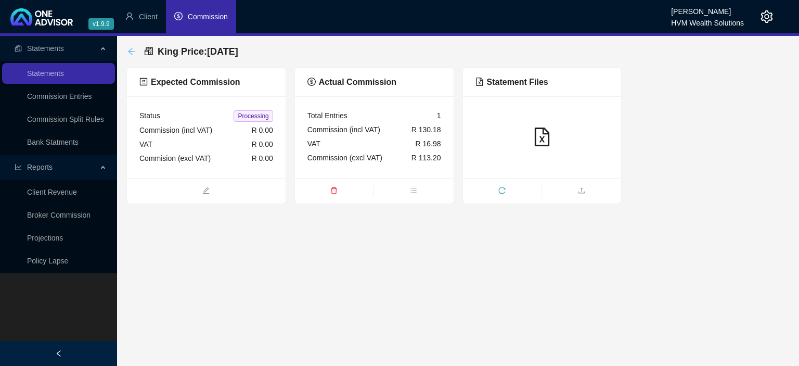
click at [132, 49] on icon "arrow-left" at bounding box center [131, 51] width 7 height 7
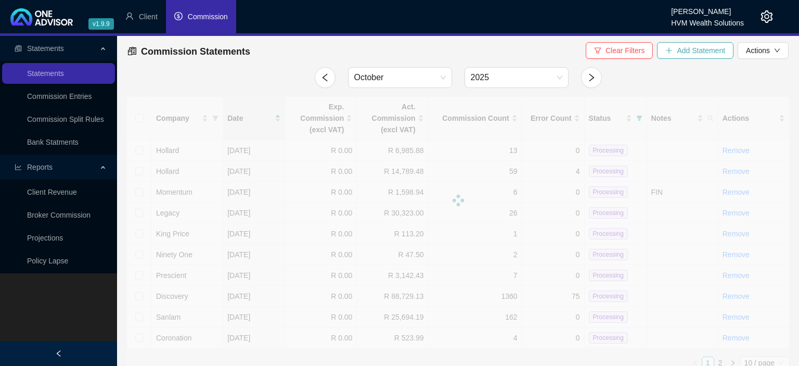
click at [691, 53] on span "Add Statement" at bounding box center [701, 50] width 48 height 11
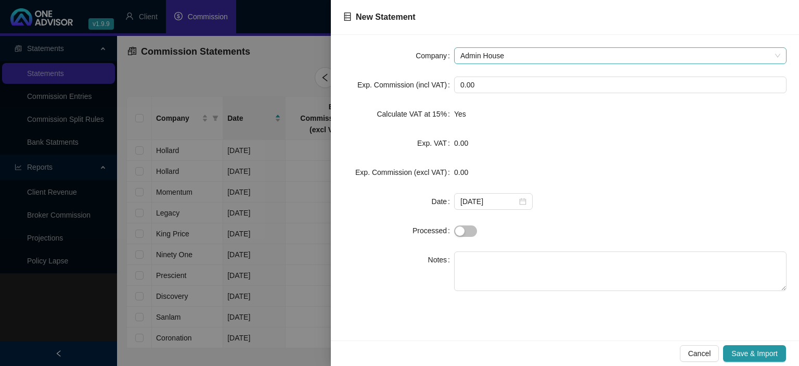
click at [471, 51] on span "Admin House" at bounding box center [620, 56] width 320 height 16
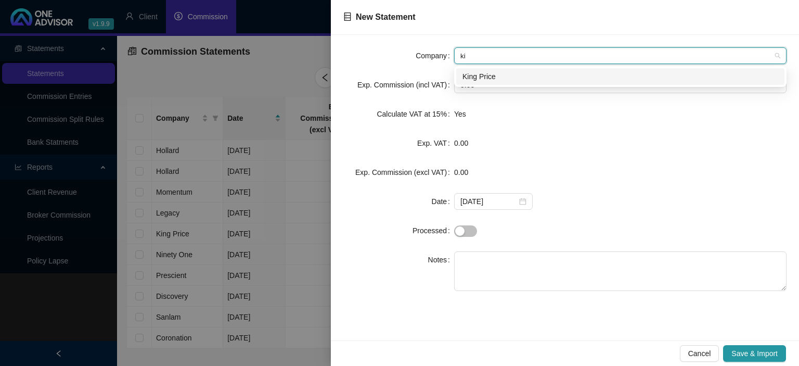
type input "kin"
click at [479, 83] on div "King Price" at bounding box center [620, 76] width 328 height 17
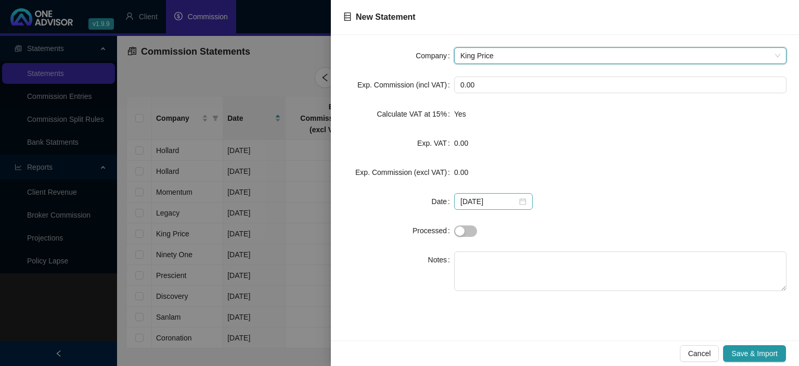
click at [518, 195] on div "[DATE]" at bounding box center [493, 201] width 79 height 17
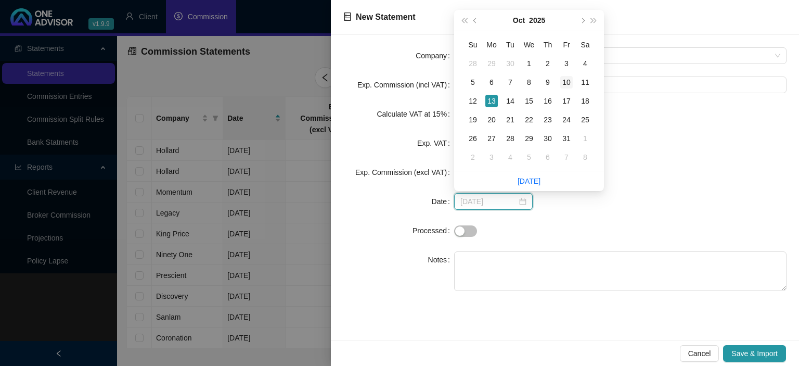
type input "[DATE]"
click at [567, 80] on div "10" at bounding box center [566, 82] width 12 height 12
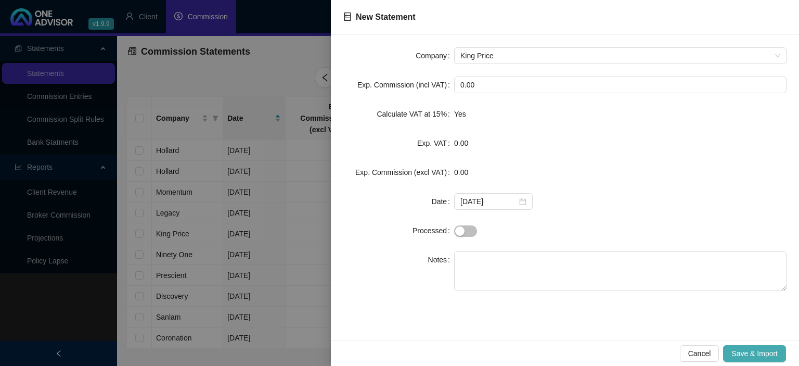
click at [747, 350] on span "Save & Import" at bounding box center [754, 352] width 46 height 11
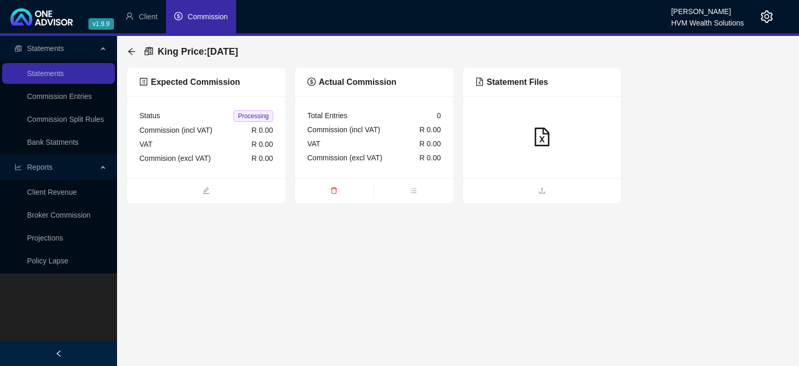
click at [527, 175] on div at bounding box center [542, 137] width 159 height 82
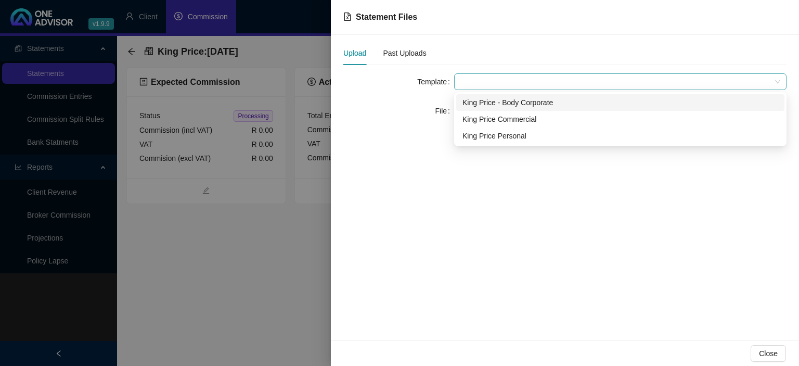
click at [496, 81] on span at bounding box center [620, 82] width 320 height 16
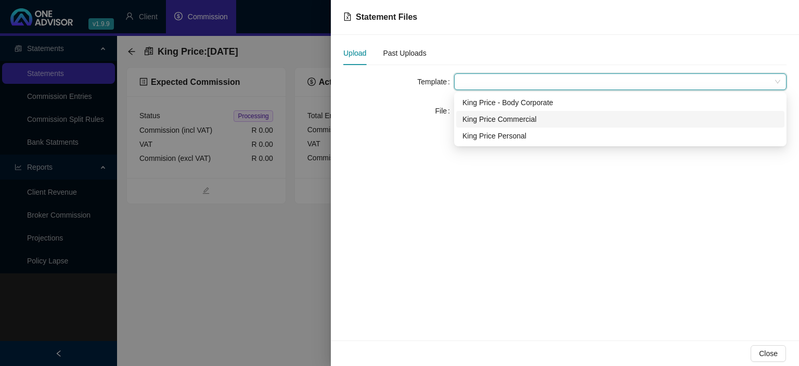
click at [491, 114] on div "King Price Commercial" at bounding box center [620, 118] width 316 height 11
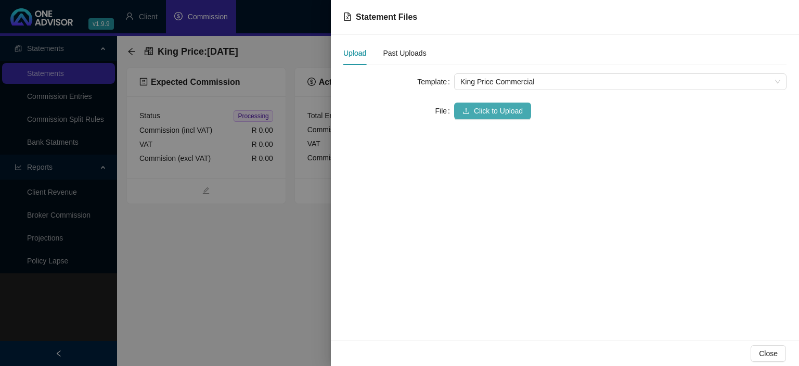
click at [489, 107] on span "Click to Upload" at bounding box center [498, 110] width 49 height 11
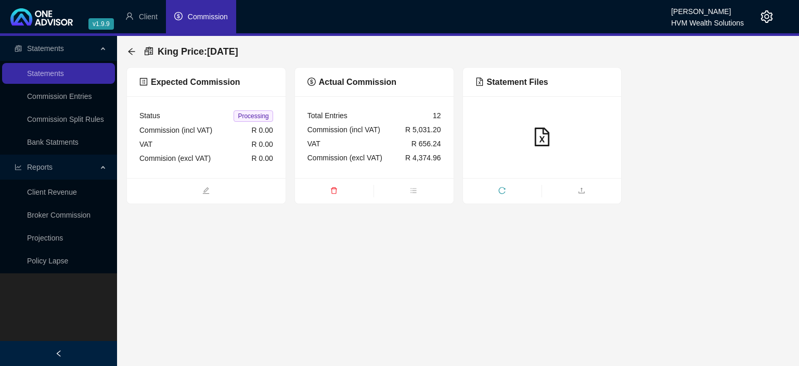
click at [127, 53] on div "King Price : [DATE]" at bounding box center [457, 51] width 663 height 31
click at [128, 51] on icon "arrow-left" at bounding box center [131, 51] width 8 height 8
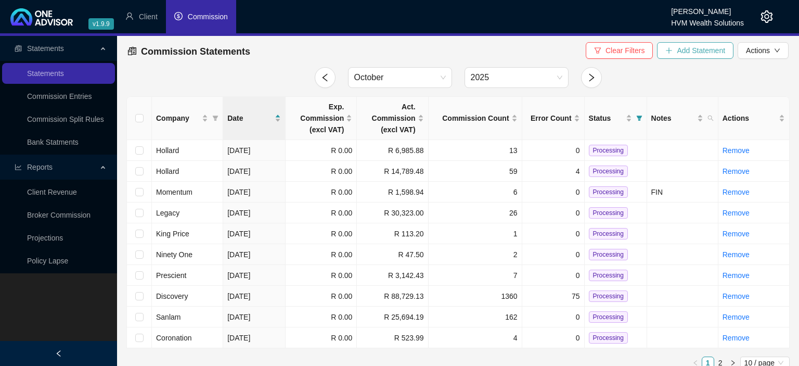
click at [678, 53] on span "Add Statement" at bounding box center [701, 50] width 48 height 11
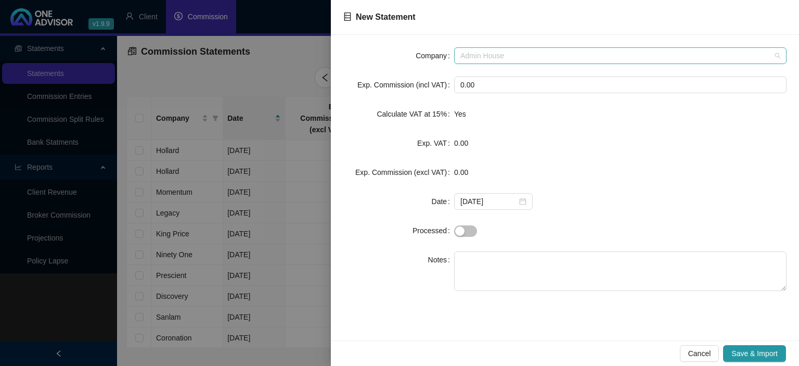
click at [533, 51] on span "Admin House" at bounding box center [620, 56] width 320 height 16
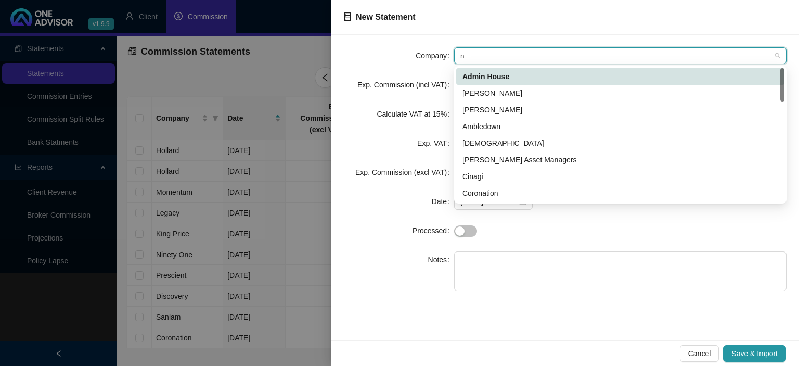
type input "na"
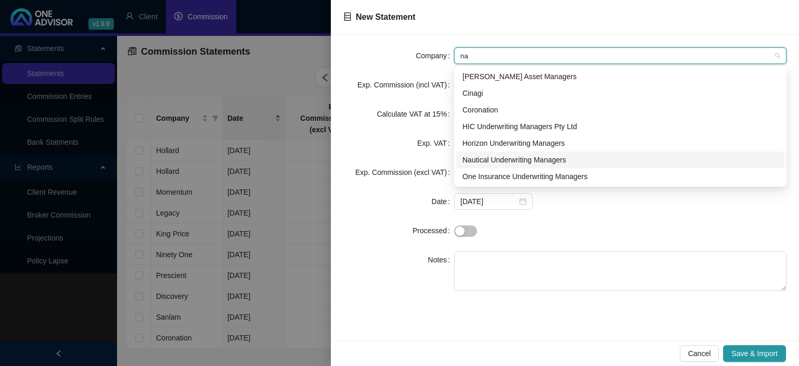
click at [481, 159] on div "Nautical Underwriting Managers" at bounding box center [620, 159] width 316 height 11
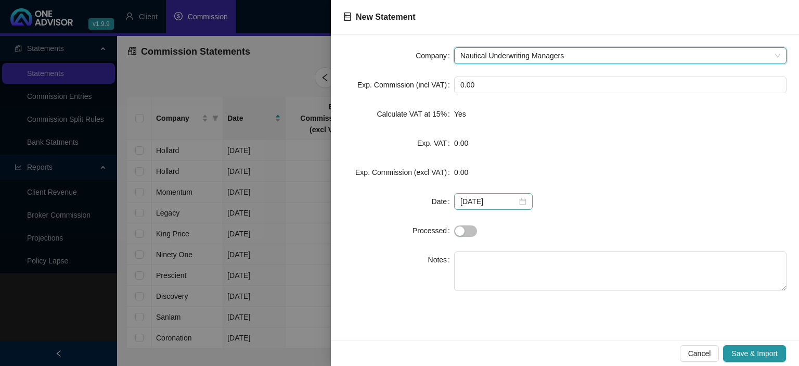
click at [518, 203] on div "[DATE]" at bounding box center [493, 201] width 66 height 11
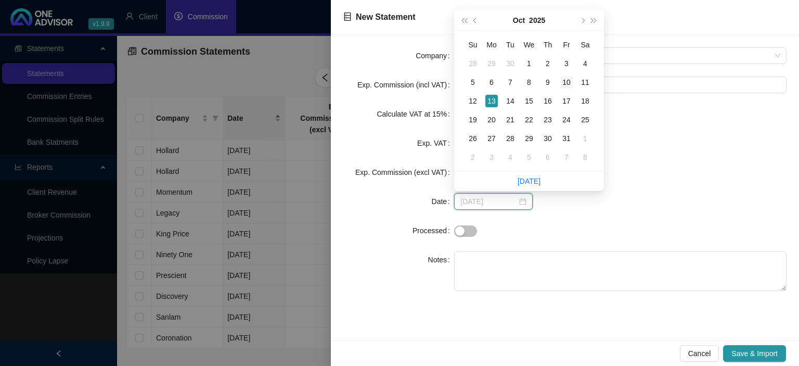
type input "[DATE]"
click at [565, 80] on div "10" at bounding box center [566, 82] width 12 height 12
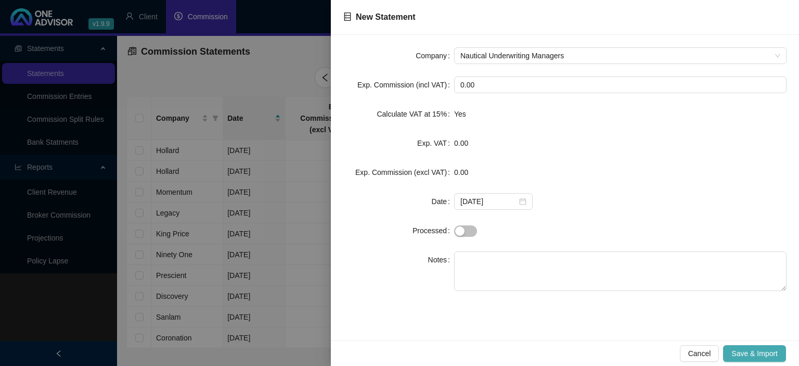
click at [744, 348] on span "Save & Import" at bounding box center [754, 352] width 46 height 11
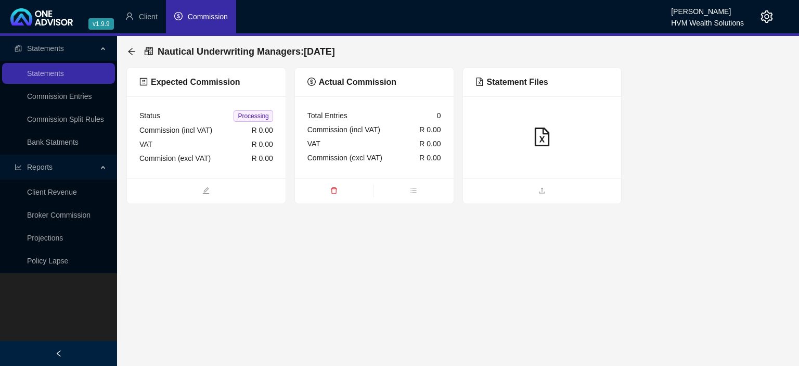
click at [518, 182] on ul at bounding box center [542, 190] width 159 height 25
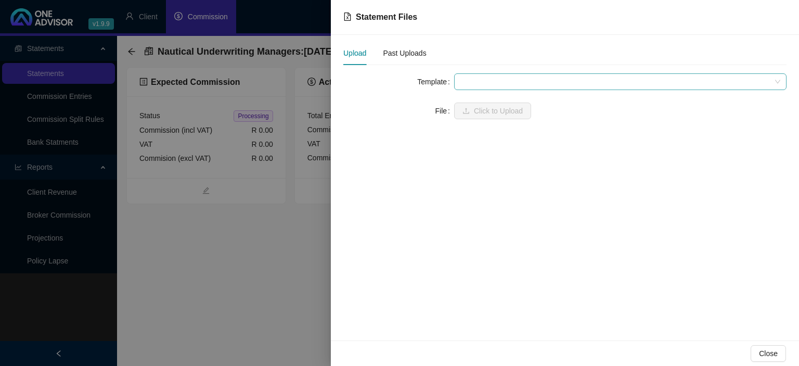
click at [467, 86] on span at bounding box center [620, 82] width 320 height 16
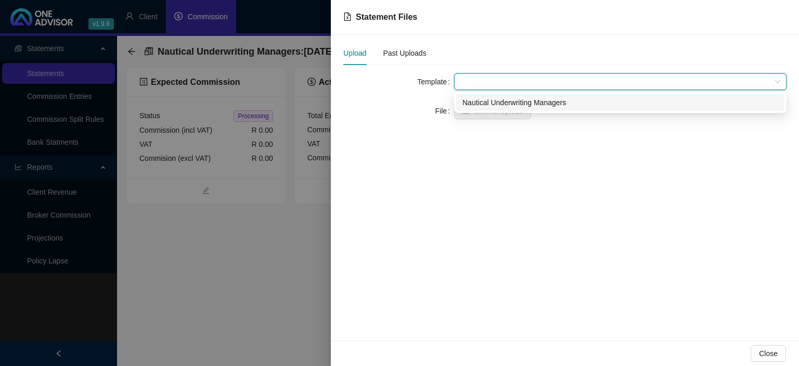
click at [470, 102] on div "Nautical Underwriting Managers" at bounding box center [620, 102] width 316 height 11
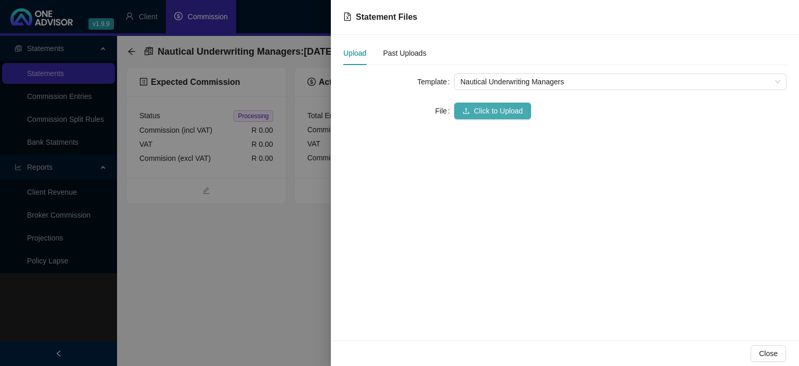
click at [469, 108] on icon "upload" at bounding box center [465, 110] width 7 height 7
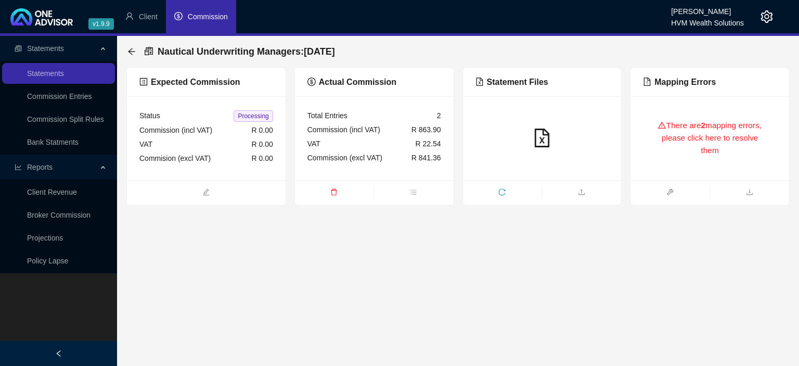
click at [681, 140] on div "There are 2 mapping errors, please click here to resolve them" at bounding box center [710, 138] width 134 height 59
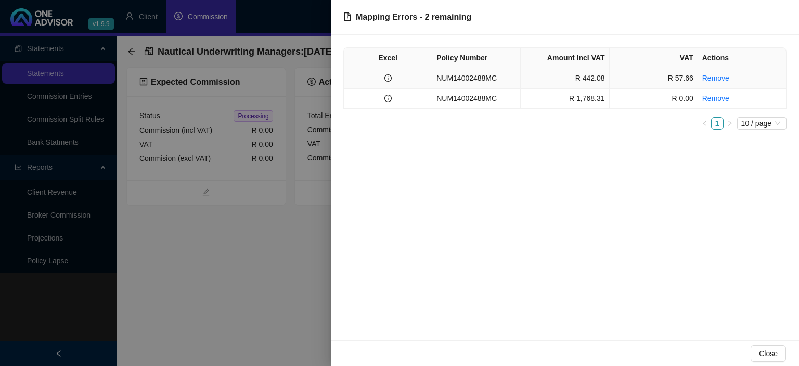
click at [524, 74] on td "R 442.08" at bounding box center [565, 78] width 88 height 20
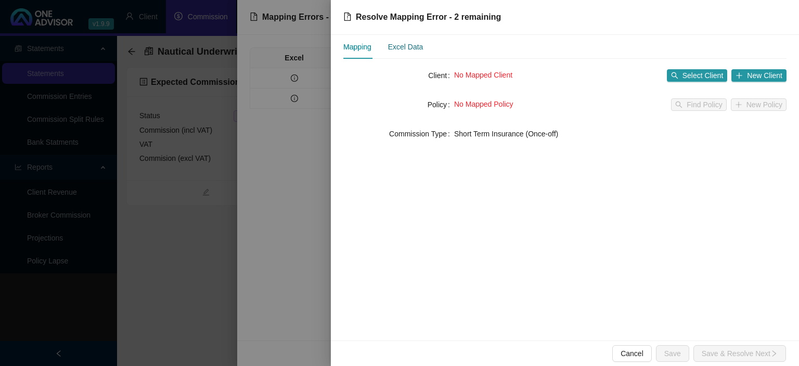
click at [416, 49] on div "Excel Data" at bounding box center [405, 46] width 35 height 11
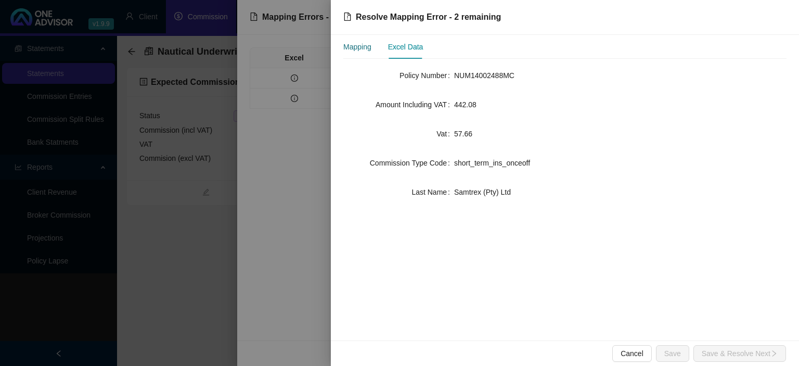
click at [366, 44] on div "Mapping" at bounding box center [357, 46] width 28 height 11
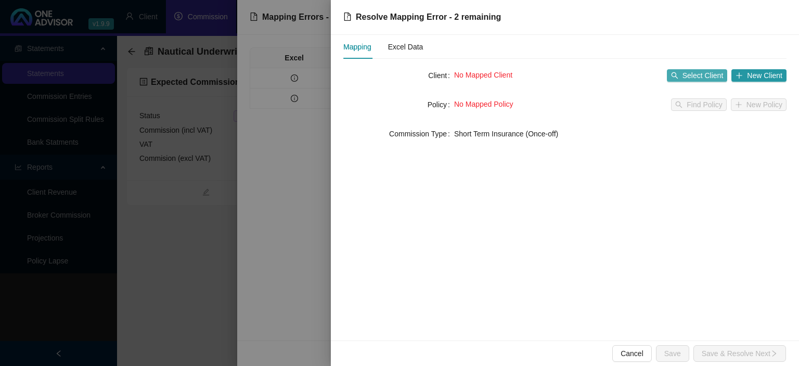
click at [690, 74] on span "Select Client" at bounding box center [702, 75] width 41 height 11
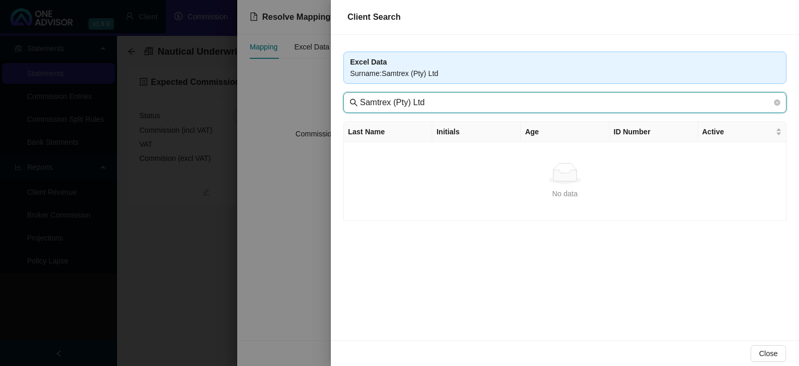
drag, startPoint x: 392, startPoint y: 104, endPoint x: 397, endPoint y: 105, distance: 5.3
click at [397, 105] on input "Samtrex (Pty) Ltd" at bounding box center [566, 102] width 412 height 12
type input "Samtrex"
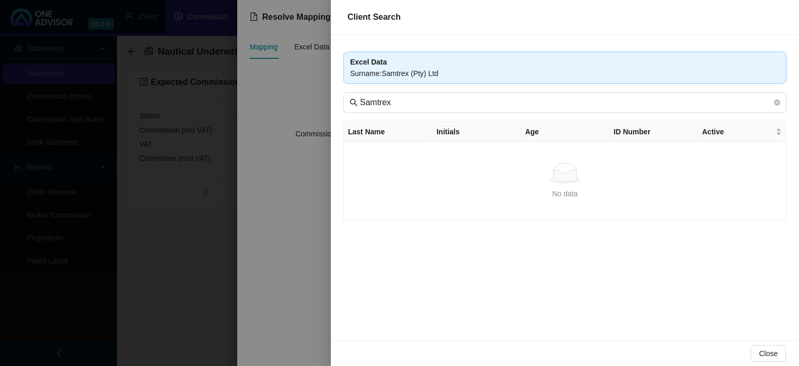
click at [283, 174] on div at bounding box center [399, 183] width 799 height 366
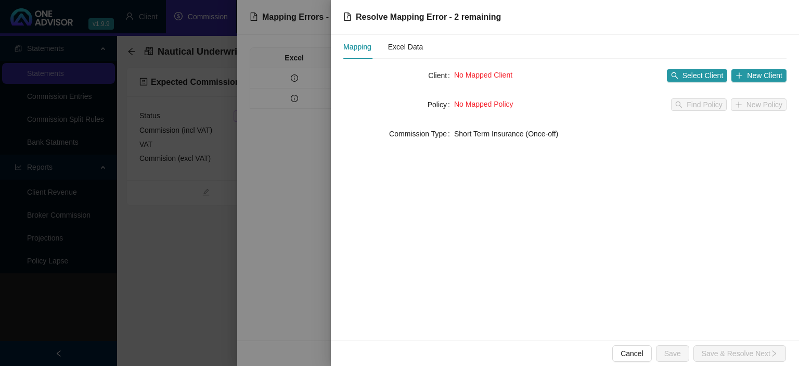
click at [270, 197] on div at bounding box center [399, 183] width 799 height 366
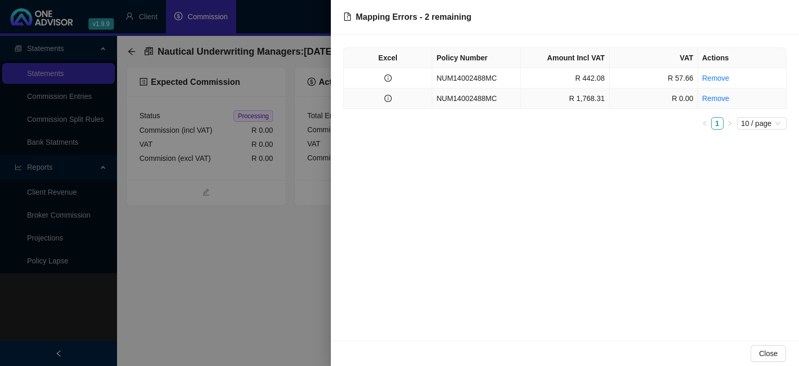
click at [505, 99] on td "NUM14002488MC" at bounding box center [476, 98] width 88 height 20
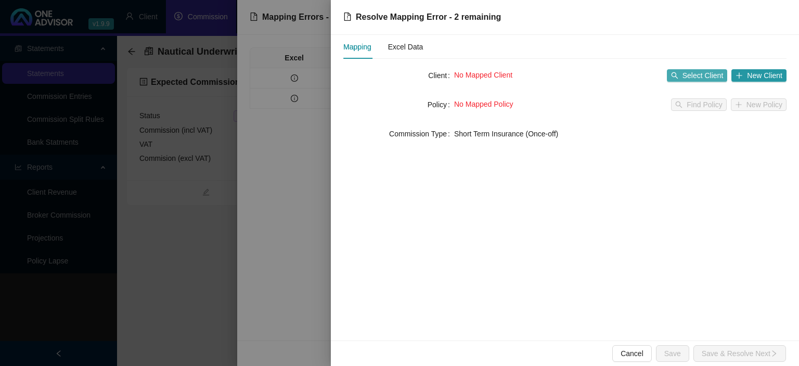
click at [671, 74] on button "Select Client" at bounding box center [697, 75] width 61 height 12
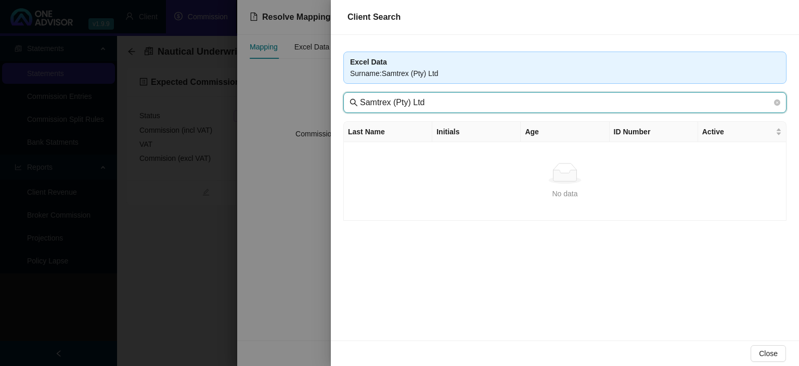
drag, startPoint x: 390, startPoint y: 104, endPoint x: 652, endPoint y: 117, distance: 262.5
click at [652, 109] on input "Samtrex (Pty) Ltd" at bounding box center [566, 102] width 412 height 12
type input "Samtrex"
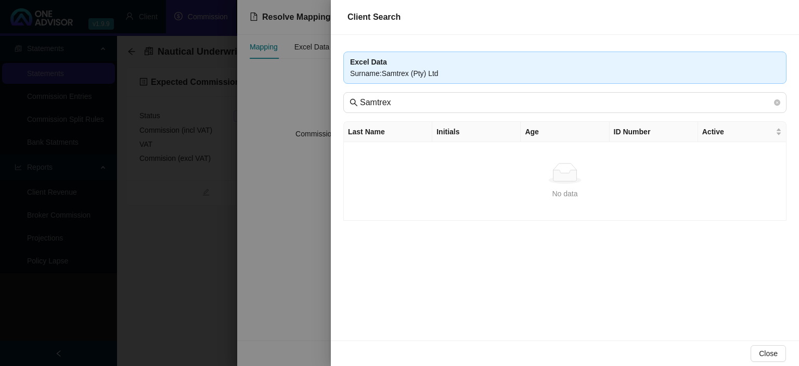
click at [303, 276] on div at bounding box center [399, 183] width 799 height 366
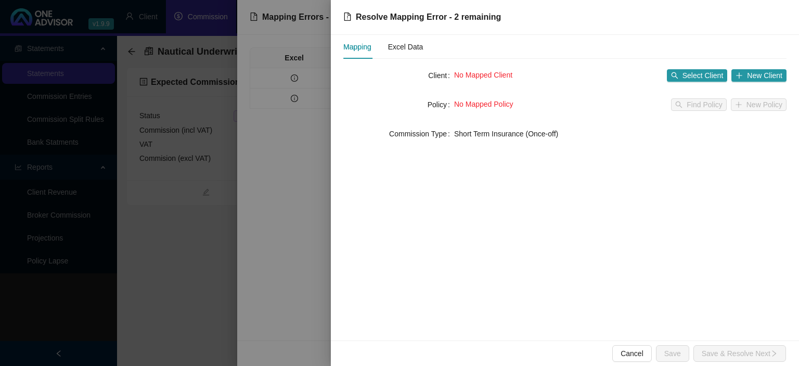
click at [303, 279] on div at bounding box center [399, 183] width 799 height 366
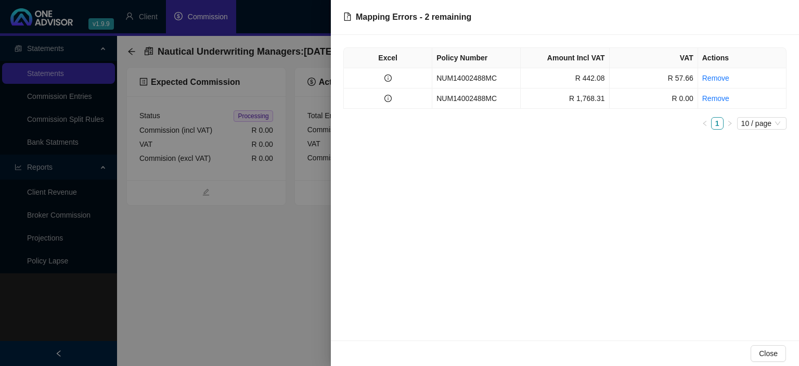
click at [206, 279] on div at bounding box center [399, 183] width 799 height 366
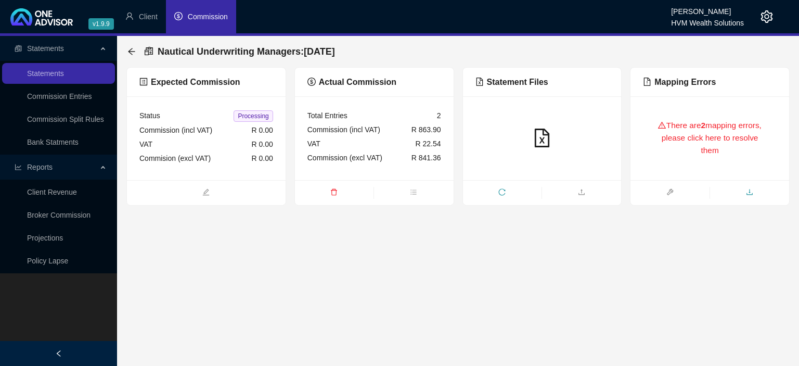
click at [751, 192] on icon "download" at bounding box center [749, 191] width 7 height 7
click at [131, 51] on icon "arrow-left" at bounding box center [131, 51] width 8 height 8
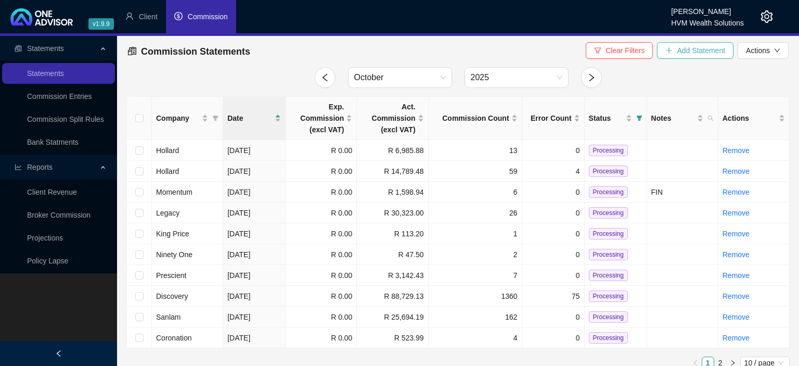
click at [678, 56] on button "Add Statement" at bounding box center [695, 50] width 76 height 17
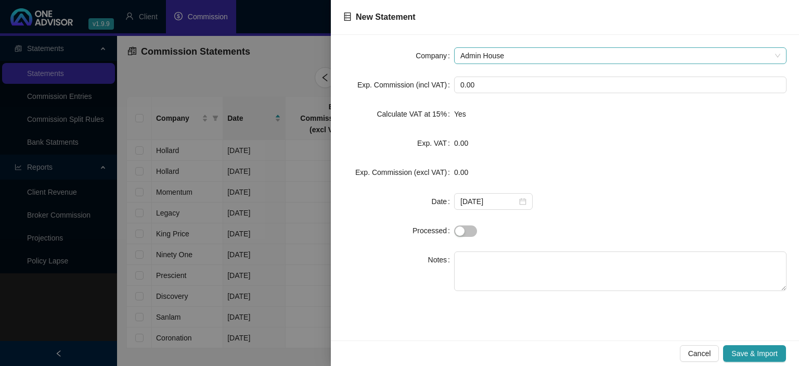
click at [510, 56] on span "Admin House" at bounding box center [620, 56] width 320 height 16
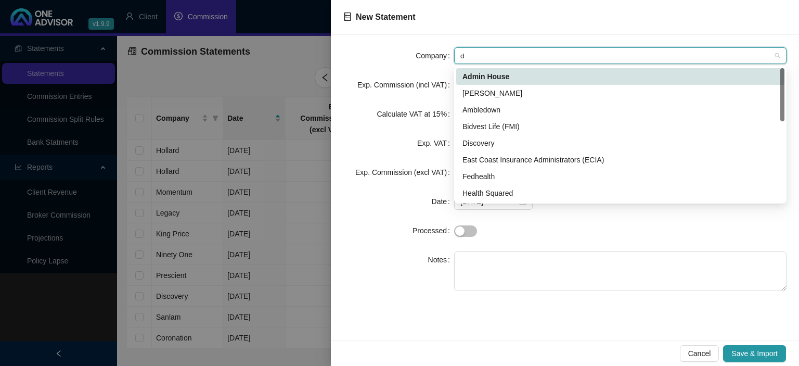
type input "di"
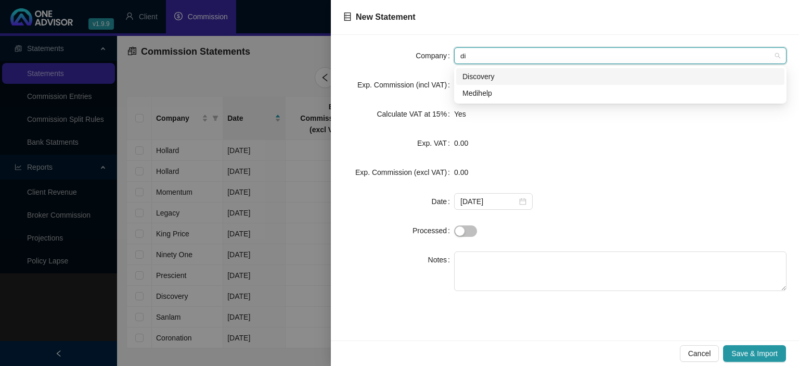
click at [488, 83] on div "Discovery" at bounding box center [620, 76] width 328 height 17
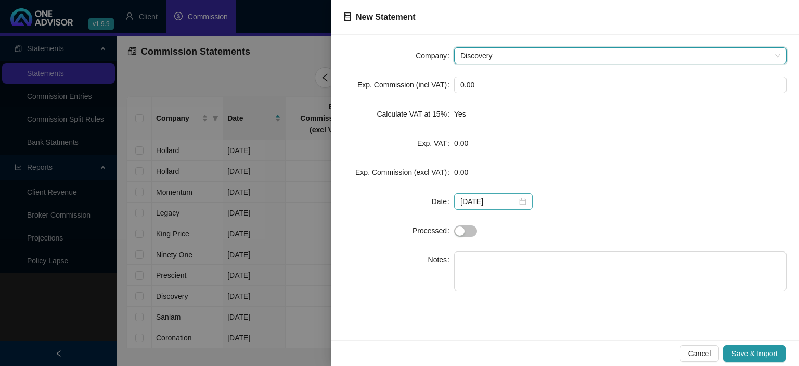
click at [518, 200] on div "[DATE]" at bounding box center [493, 201] width 66 height 11
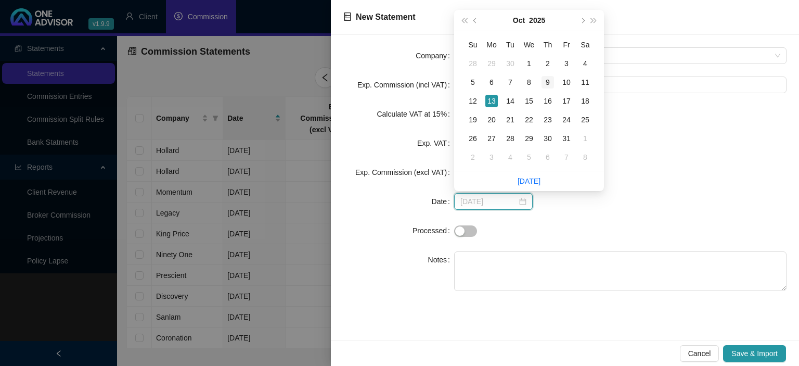
type input "[DATE]"
click at [546, 84] on div "9" at bounding box center [547, 82] width 12 height 12
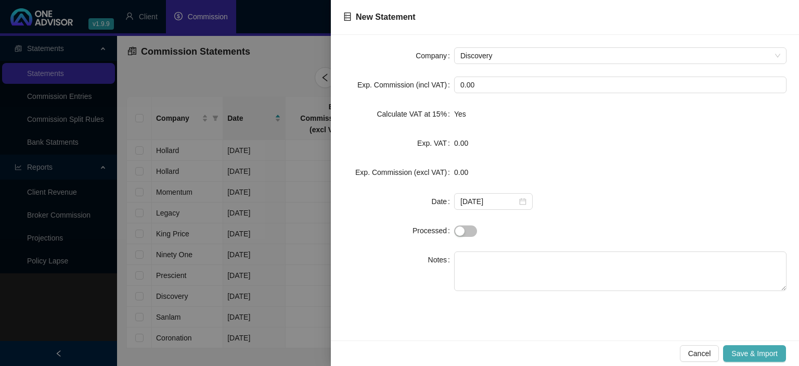
click at [753, 350] on span "Save & Import" at bounding box center [754, 352] width 46 height 11
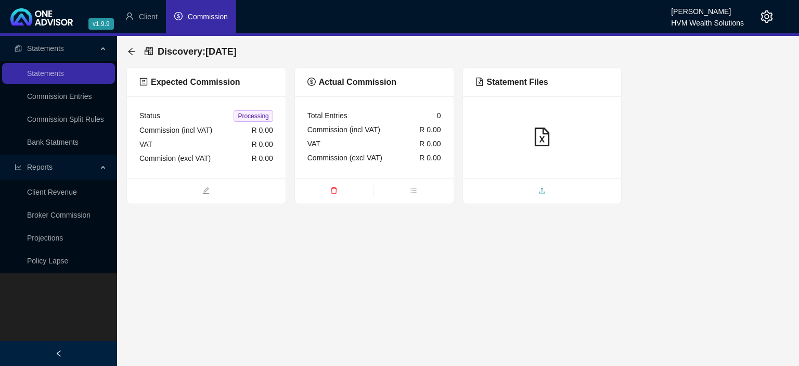
click at [511, 190] on span "upload" at bounding box center [542, 191] width 159 height 11
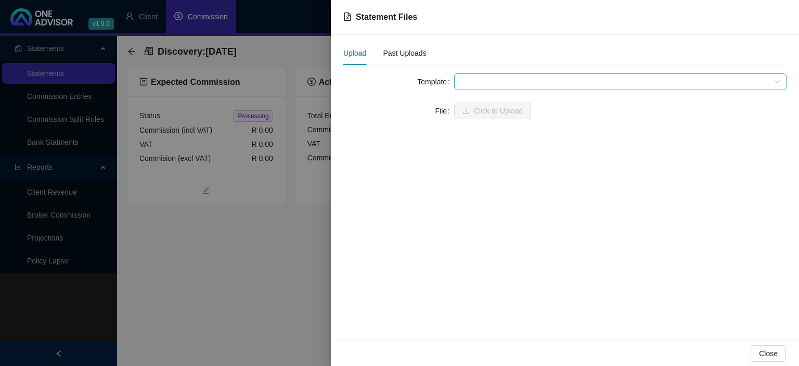
click at [484, 83] on span at bounding box center [620, 82] width 320 height 16
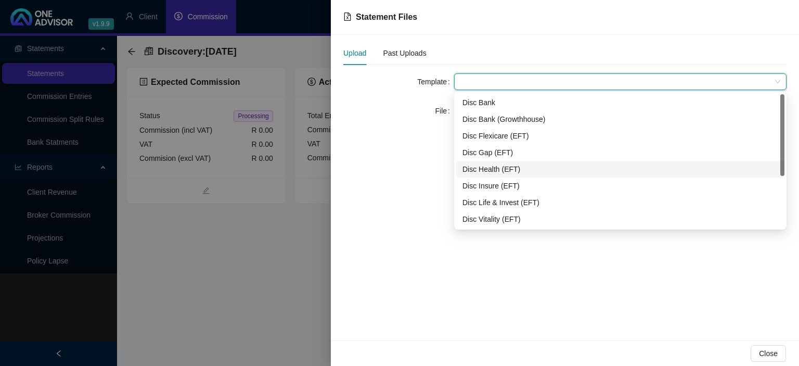
click at [481, 170] on div "Disc Health (EFT)" at bounding box center [620, 168] width 316 height 11
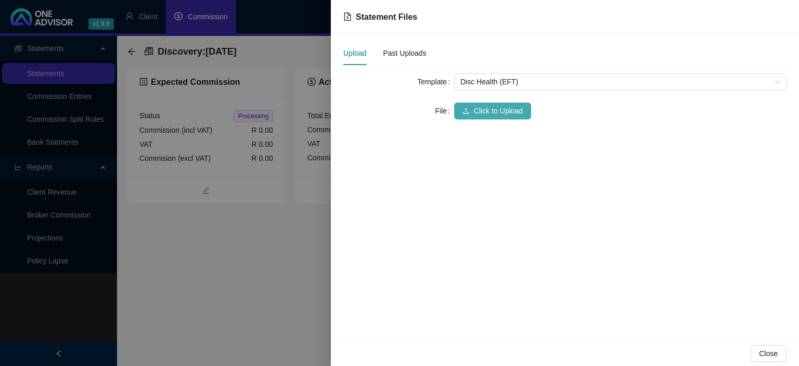
click at [469, 109] on icon "upload" at bounding box center [465, 110] width 7 height 7
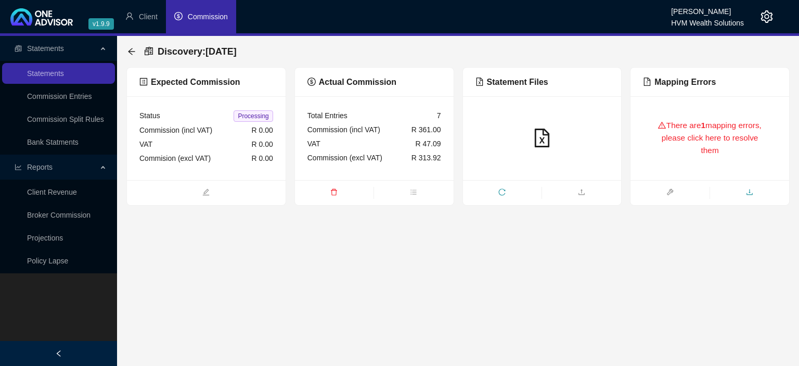
click at [751, 190] on icon "download" at bounding box center [749, 191] width 7 height 7
click at [132, 50] on icon "arrow-left" at bounding box center [131, 51] width 8 height 8
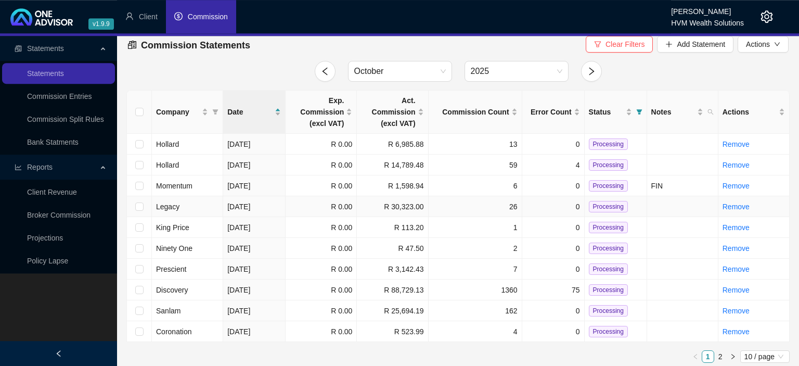
scroll to position [10, 0]
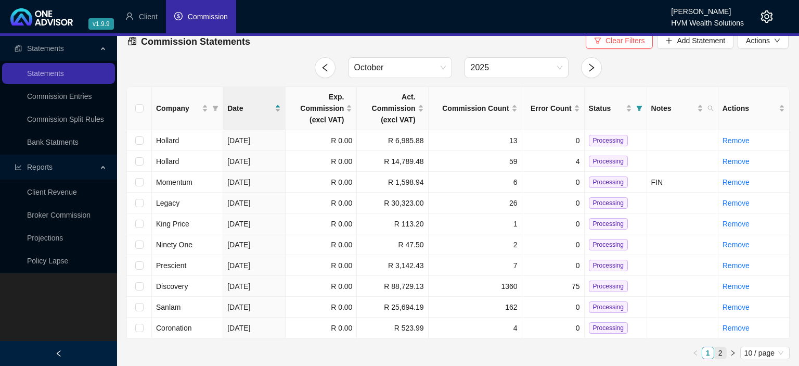
click at [721, 353] on link "2" at bounding box center [720, 352] width 11 height 11
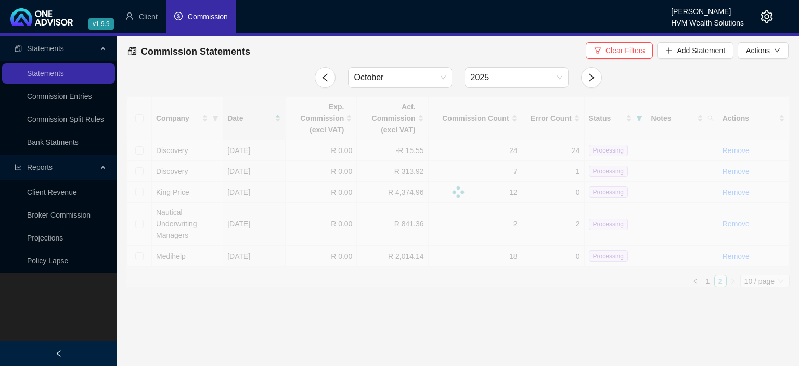
scroll to position [0, 0]
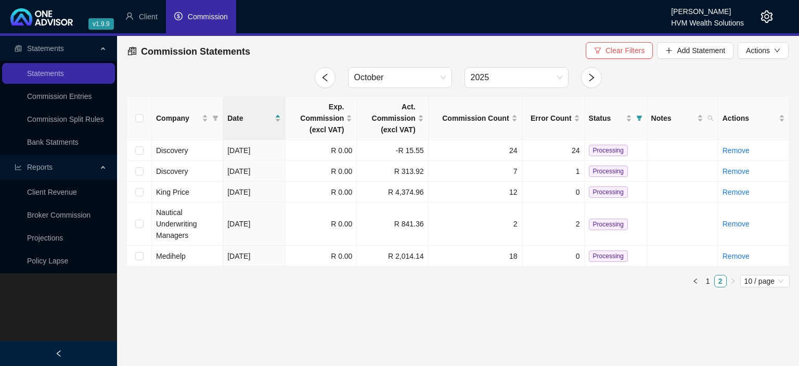
click at [765, 17] on icon "setting" at bounding box center [766, 16] width 12 height 12
